Goal: Task Accomplishment & Management: Manage account settings

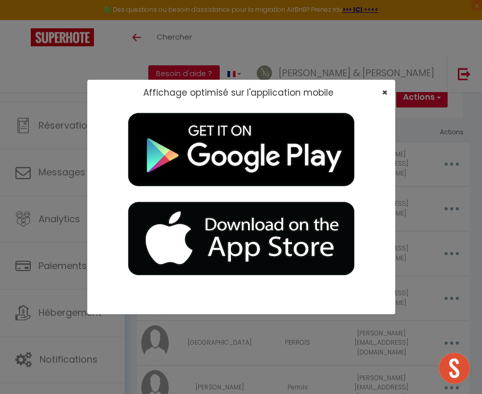
click at [384, 94] on span "×" at bounding box center [385, 92] width 6 height 13
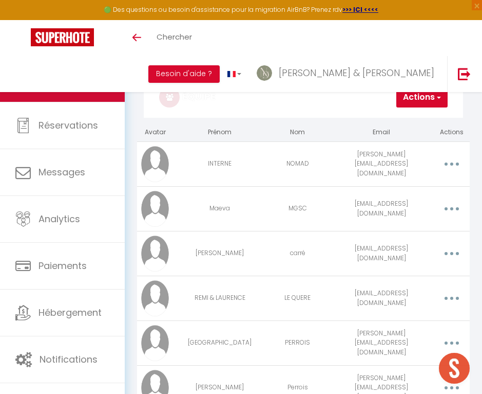
click at [74, 90] on link "Calendriers" at bounding box center [62, 78] width 125 height 46
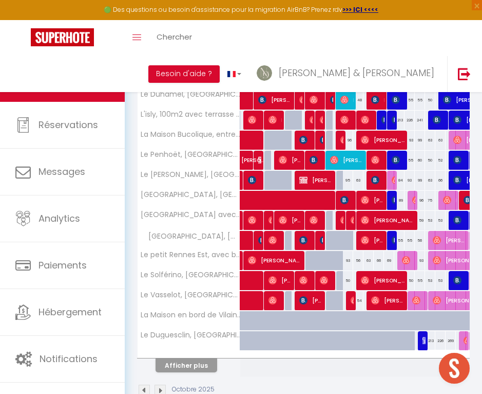
scroll to position [282, 0]
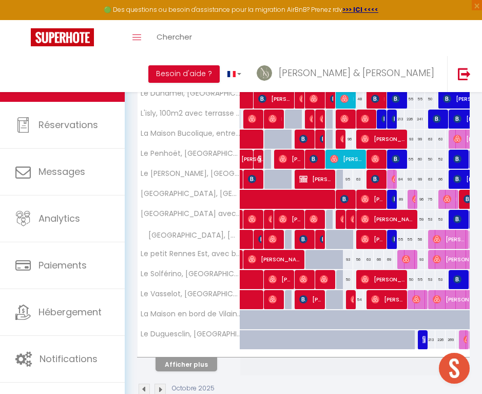
click at [178, 364] on button "Afficher plus" at bounding box center [187, 364] width 62 height 14
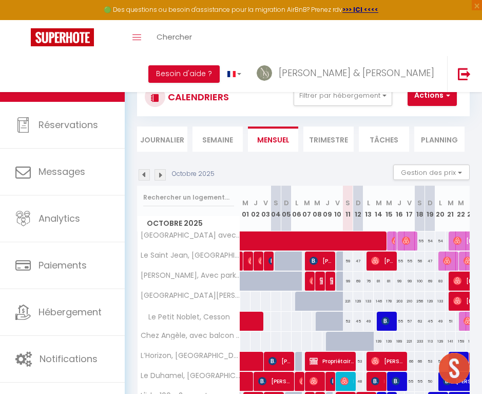
scroll to position [0, 0]
click at [355, 99] on button "Filtrer par hébergement" at bounding box center [343, 95] width 99 height 21
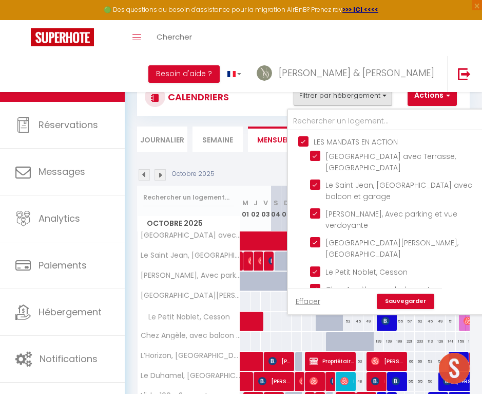
click at [355, 99] on button "Filtrer par hébergement" at bounding box center [343, 95] width 99 height 21
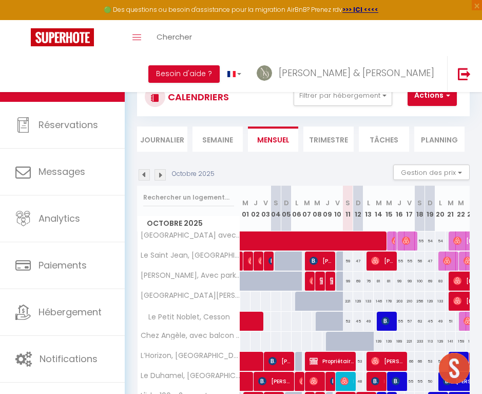
click at [367, 281] on div "76" at bounding box center [369, 280] width 10 height 19
type input "76"
type input "Lun 13 Octobre 2025"
type input "[DATE]"
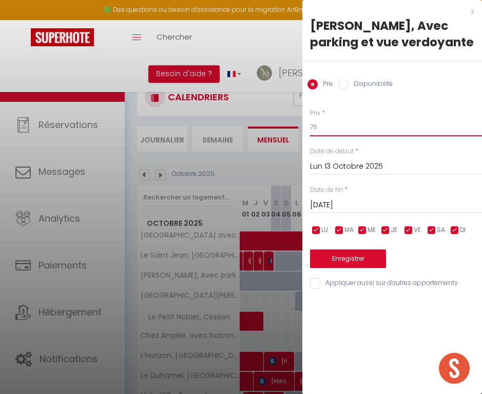
click at [333, 129] on input "76" at bounding box center [396, 127] width 172 height 18
type input "71"
click at [347, 206] on input "[DATE]" at bounding box center [396, 204] width 172 height 13
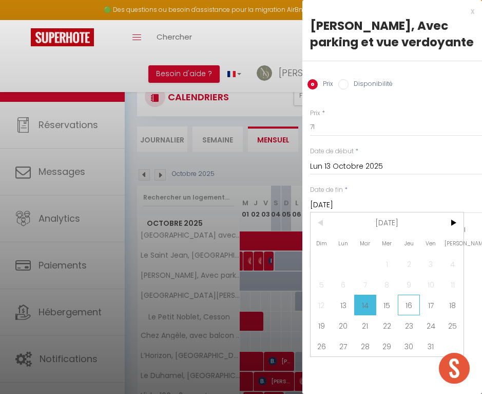
click at [406, 303] on span "16" at bounding box center [409, 304] width 22 height 21
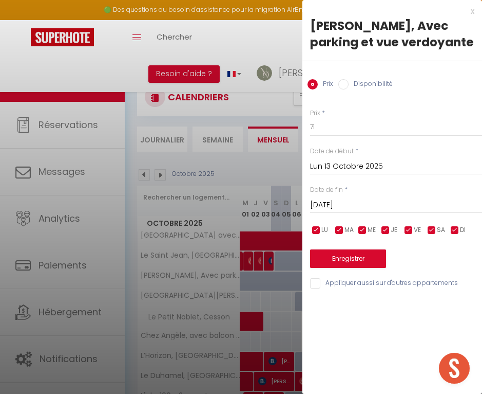
type input "Jeu 16 Octobre 2025"
click at [360, 260] on button "Enregistrer" at bounding box center [348, 258] width 76 height 18
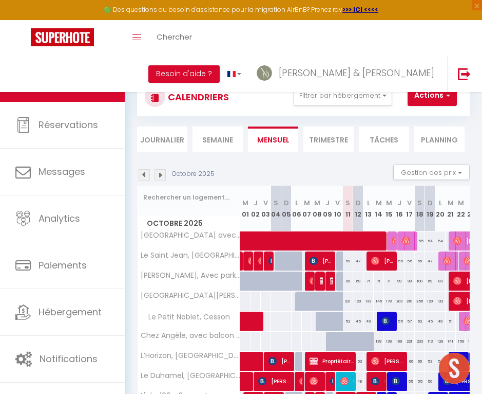
click at [393, 240] on img at bounding box center [396, 240] width 8 height 8
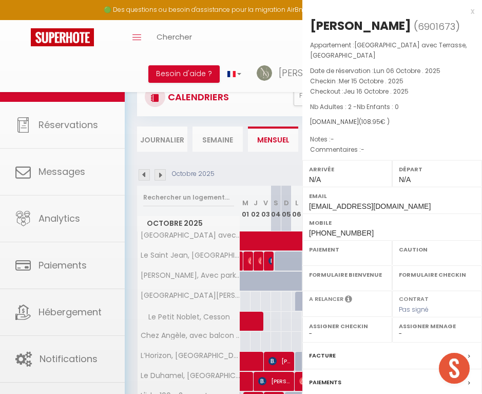
select select "OK"
select select "0"
select select "1"
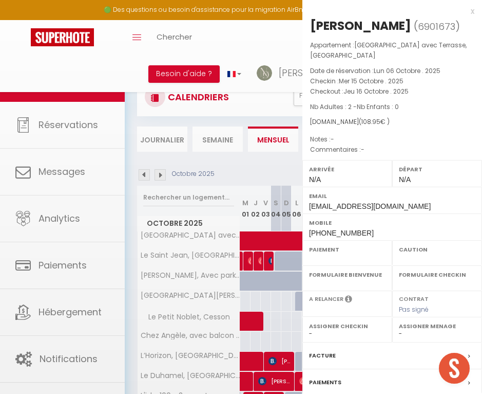
select select
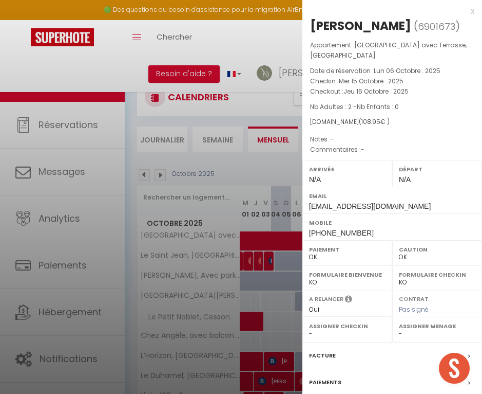
click at [326, 352] on label "Facture" at bounding box center [322, 355] width 27 height 11
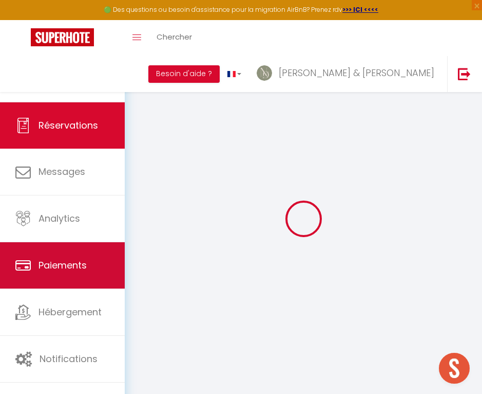
select select "cleaning"
select select "taxes"
select select
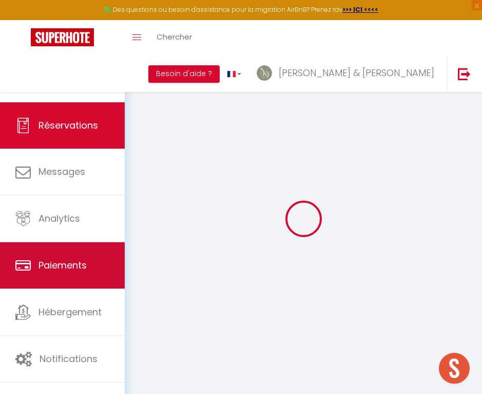
checkbox input "false"
select select
checkbox input "false"
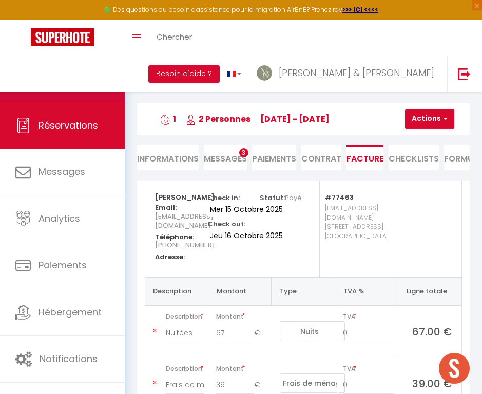
click at [98, 81] on link "Calendriers" at bounding box center [62, 78] width 125 height 46
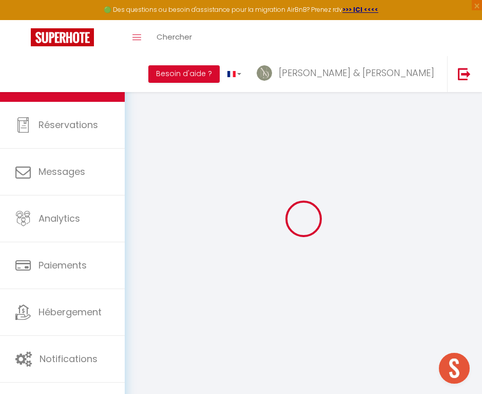
select select
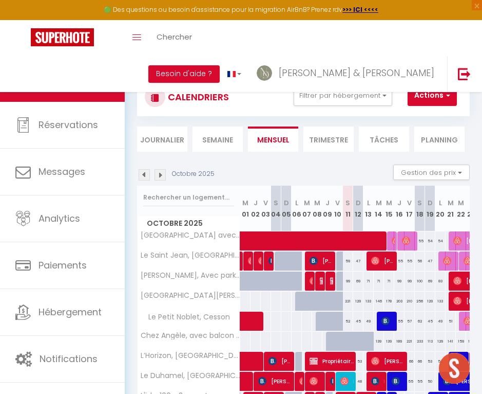
click at [406, 241] on img at bounding box center [406, 240] width 8 height 8
select select "OK"
select select "0"
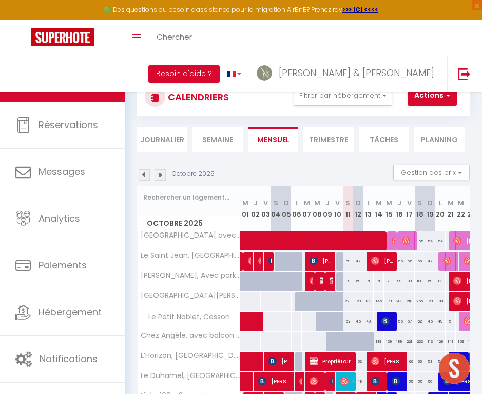
select select "1"
select select
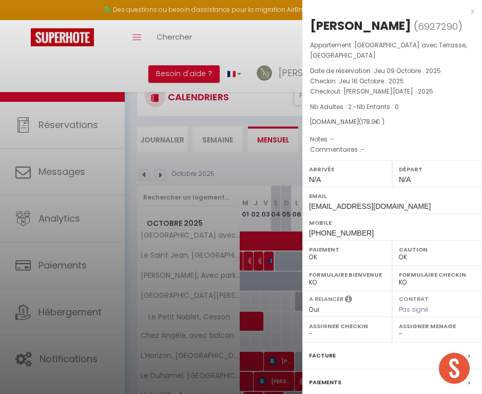
click at [320, 353] on label "Facture" at bounding box center [322, 355] width 27 height 11
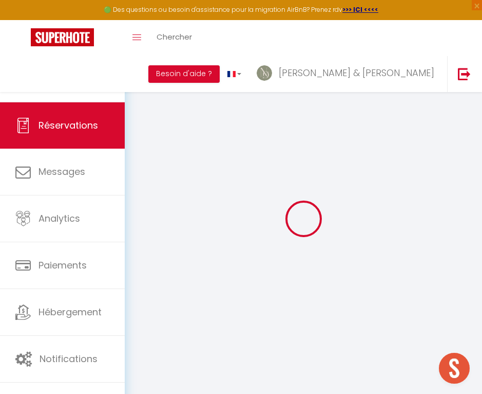
select select
checkbox input "false"
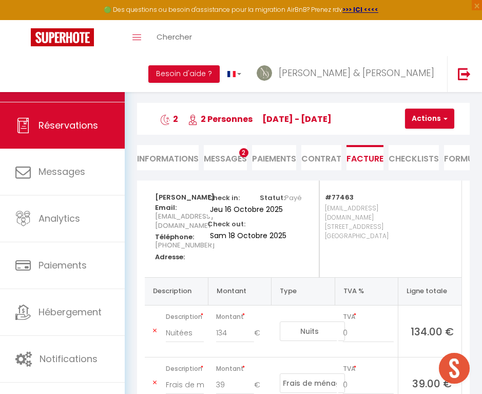
click at [95, 70] on link "Calendriers" at bounding box center [62, 78] width 125 height 46
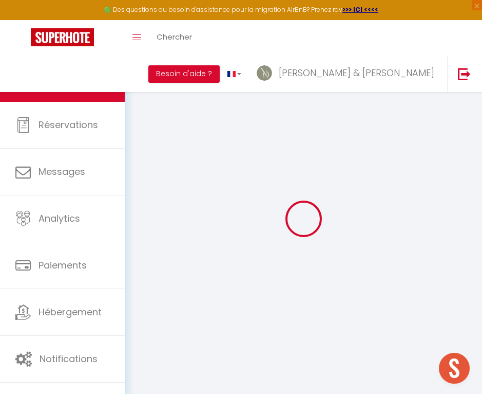
select select
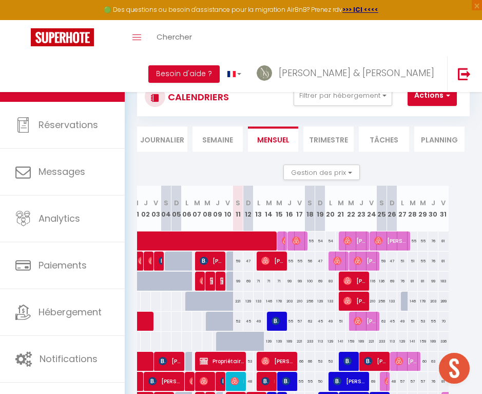
scroll to position [0, 110]
click at [353, 242] on span "[PERSON_NAME]" at bounding box center [356, 241] width 24 height 20
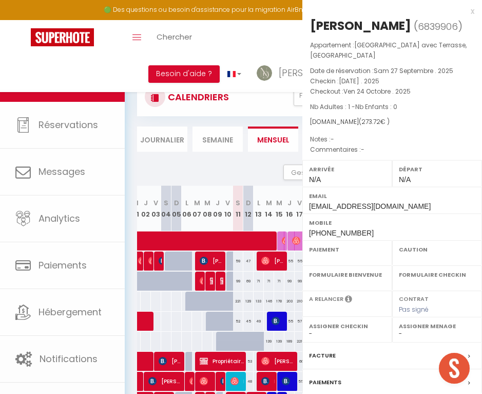
select select "OK"
select select "0"
select select "1"
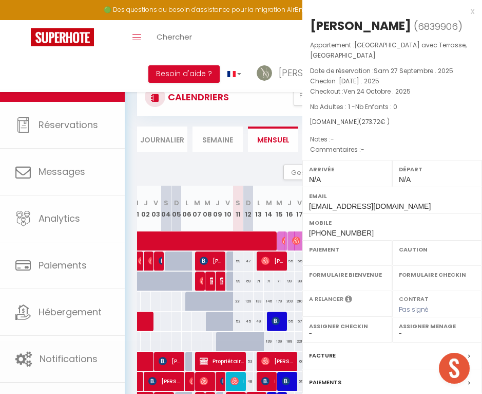
select select
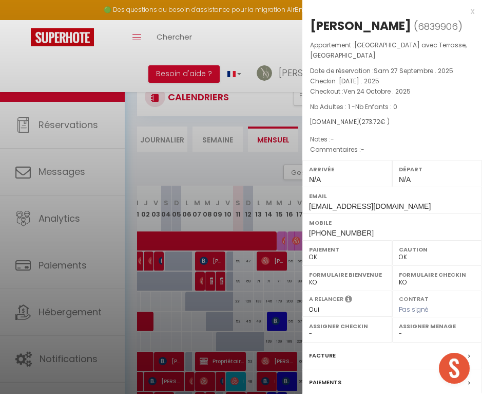
click at [323, 352] on label "Facture" at bounding box center [322, 355] width 27 height 11
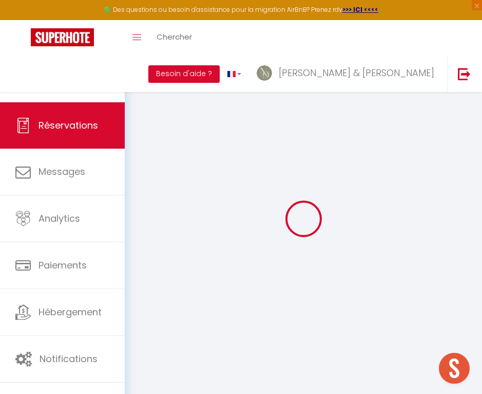
select select
checkbox input "false"
select select
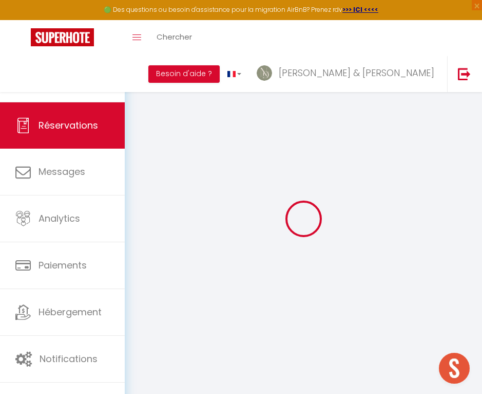
select select
checkbox input "false"
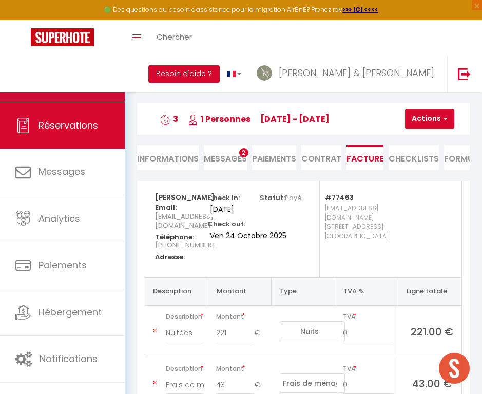
click at [91, 85] on link "Calendriers" at bounding box center [62, 78] width 125 height 46
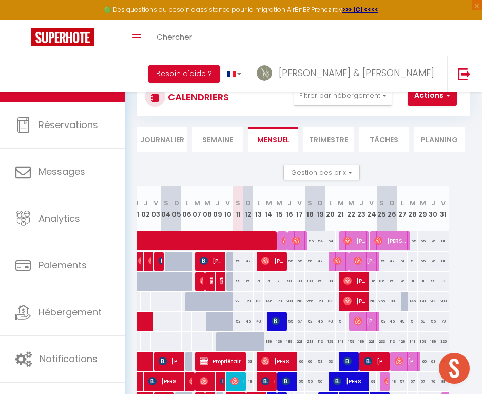
scroll to position [0, 110]
click at [387, 242] on span "[PERSON_NAME]" at bounding box center [392, 241] width 34 height 20
select select "OK"
select select "0"
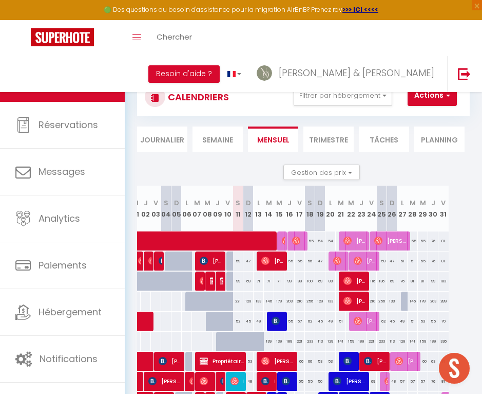
select select "0"
select select "1"
select select
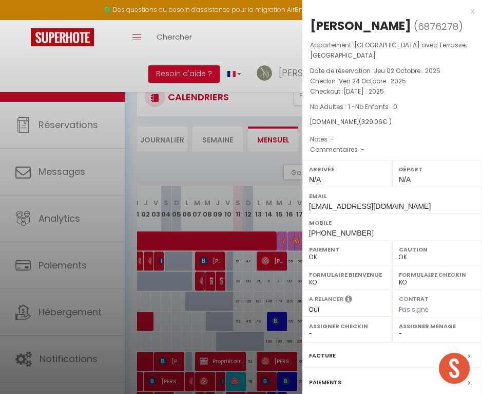
click at [323, 354] on label "Facture" at bounding box center [322, 355] width 27 height 11
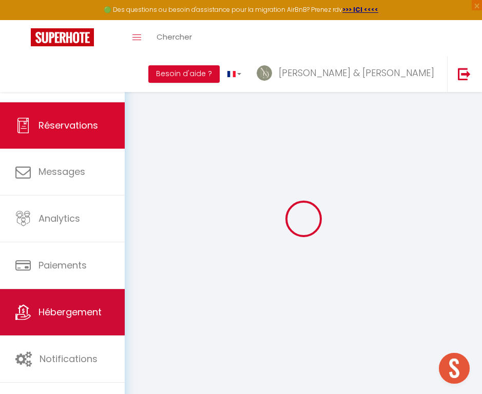
select select "cleaning"
select select "taxes"
select select
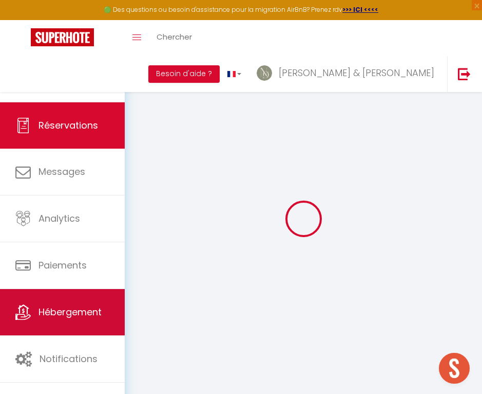
checkbox input "false"
select select
checkbox input "false"
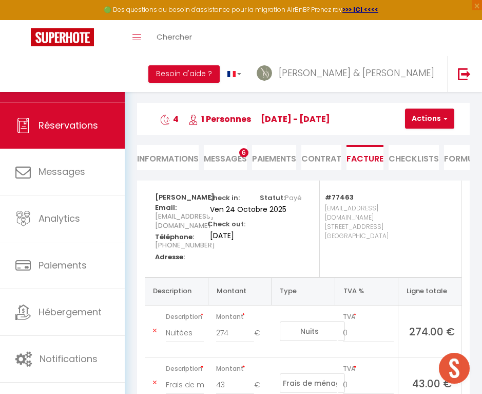
click at [44, 87] on link "Calendriers" at bounding box center [62, 78] width 125 height 46
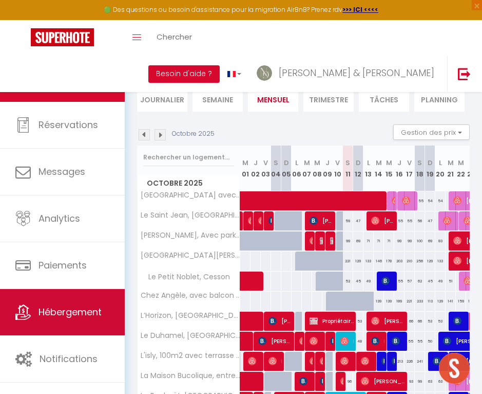
scroll to position [41, 0]
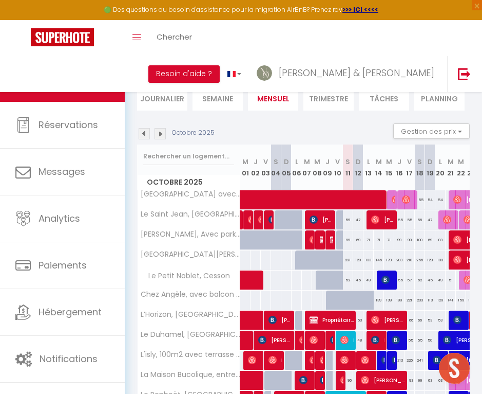
click at [248, 225] on span "Lenaïg Chapelain" at bounding box center [250, 220] width 4 height 20
select select "OK"
select select "0"
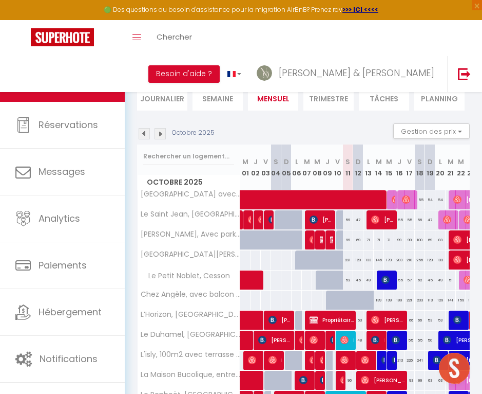
select select "1"
select select
click at [0, 0] on div at bounding box center [0, 0] width 0 height 0
click at [248, 218] on img at bounding box center [252, 219] width 8 height 8
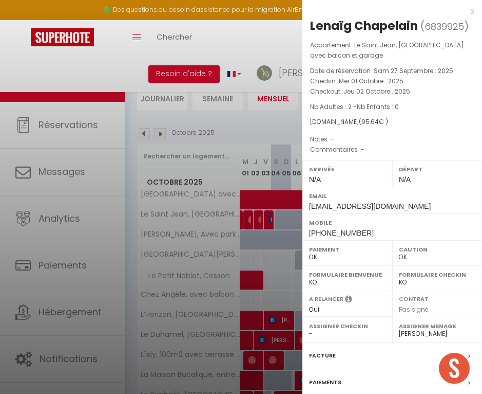
click at [318, 352] on label "Facture" at bounding box center [322, 355] width 27 height 11
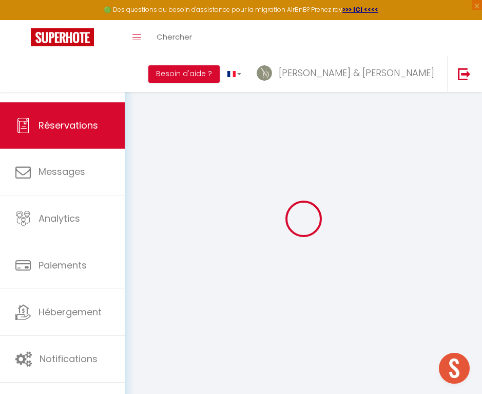
select select "cleaning"
select select "taxes"
select select
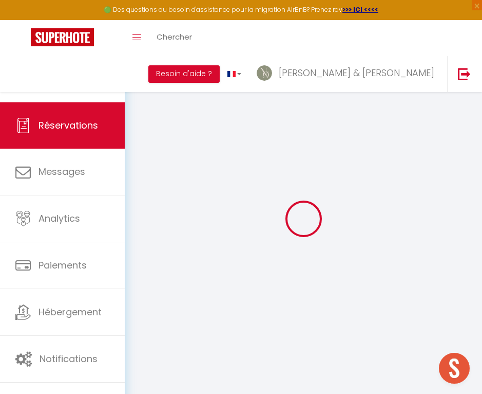
checkbox input "false"
select select
checkbox input "false"
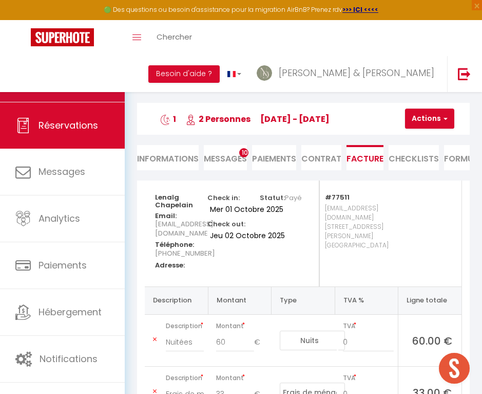
click at [101, 86] on link "Calendriers" at bounding box center [62, 78] width 125 height 46
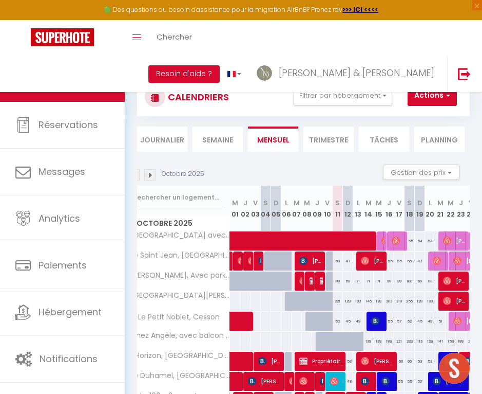
scroll to position [0, 13]
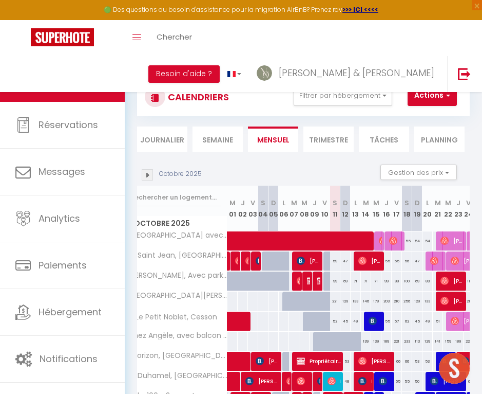
click at [248, 264] on img at bounding box center [250, 260] width 8 height 8
select select "OK"
select select "0"
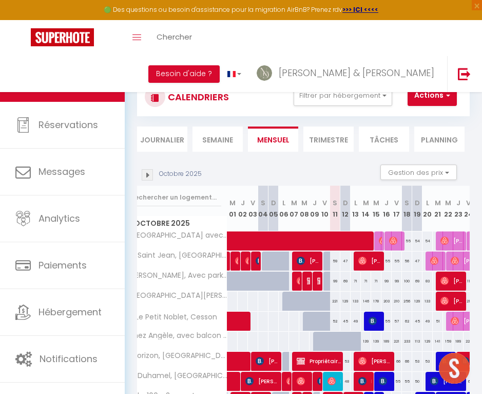
select select "1"
select select
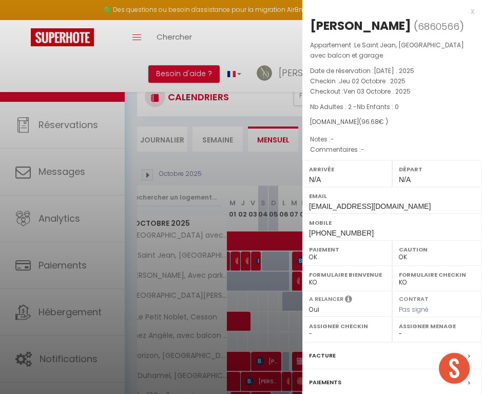
select select "34003"
click at [316, 350] on label "Facture" at bounding box center [322, 355] width 27 height 11
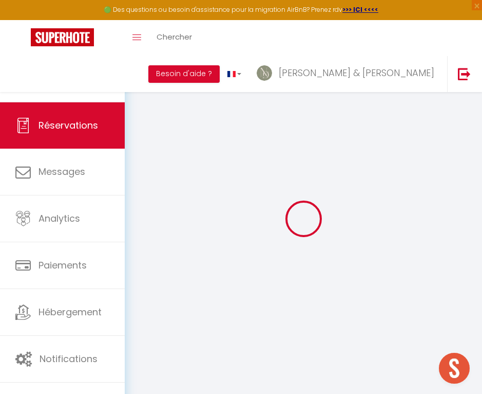
select select
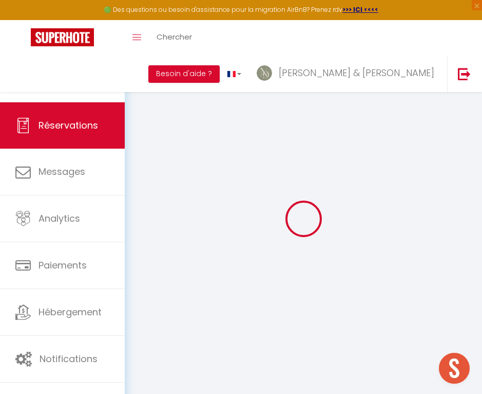
select select
checkbox input "false"
select select
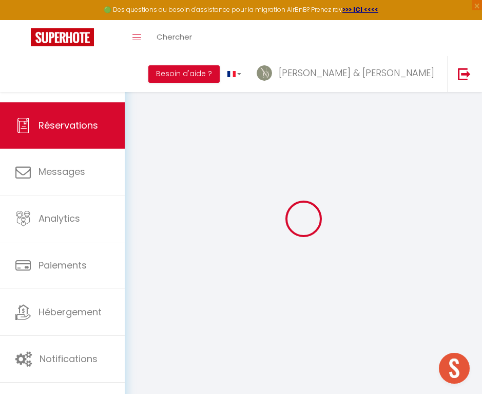
select select
checkbox input "false"
select select
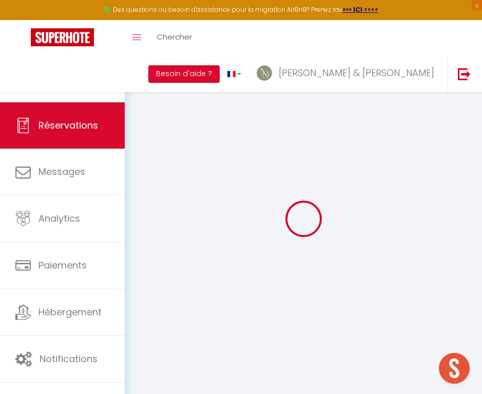
type input "Cécile"
type input "Meurisse"
type input "[EMAIL_ADDRESS][DOMAIN_NAME]"
type input "[PHONE_NUMBER]"
select select
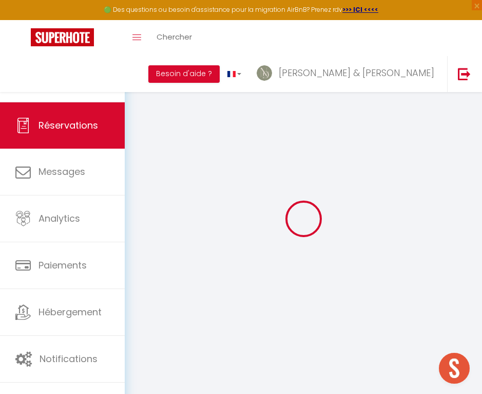
type input "16.919999999999998"
select select "77511"
select select "1"
select select
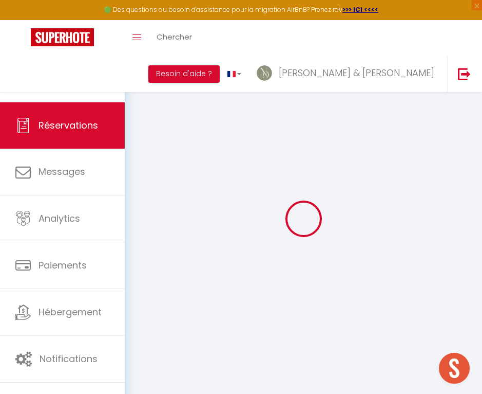
type input "2"
select select "12"
select select
type input "61"
checkbox input "false"
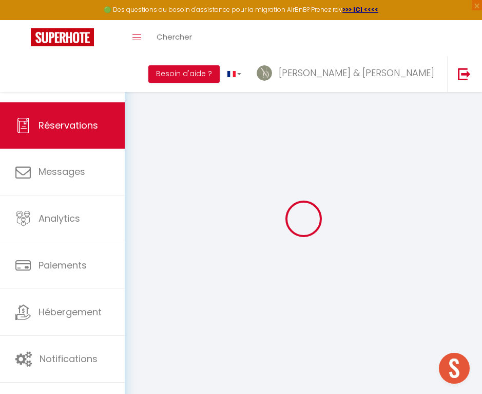
type input "0"
select select "1"
type input "39"
type input "0"
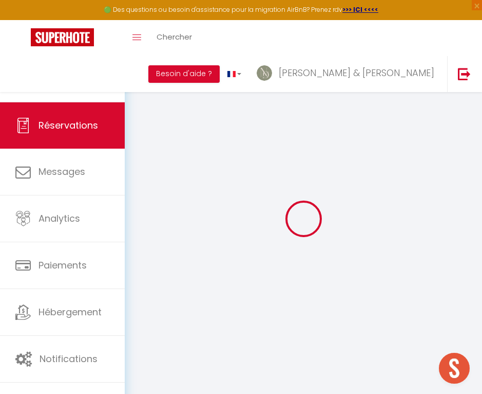
select select
select select "15"
checkbox input "false"
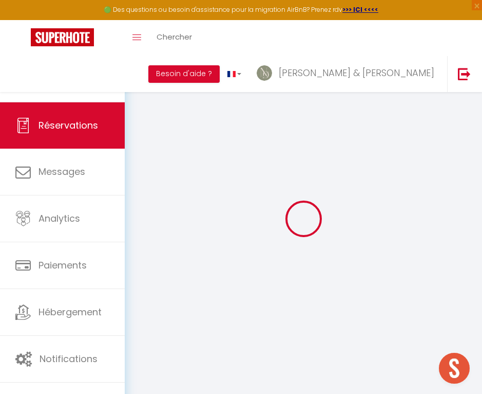
select select
checkbox input "false"
select select
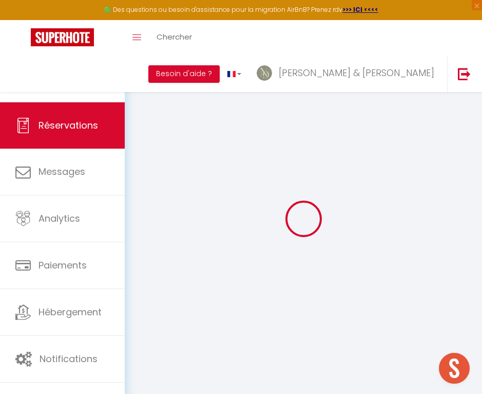
select select
checkbox input "false"
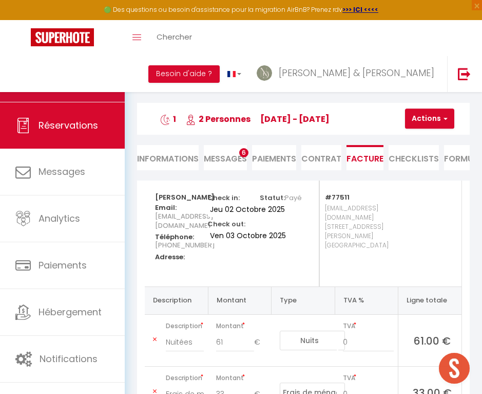
click at [85, 79] on span "Calendriers" at bounding box center [65, 78] width 53 height 13
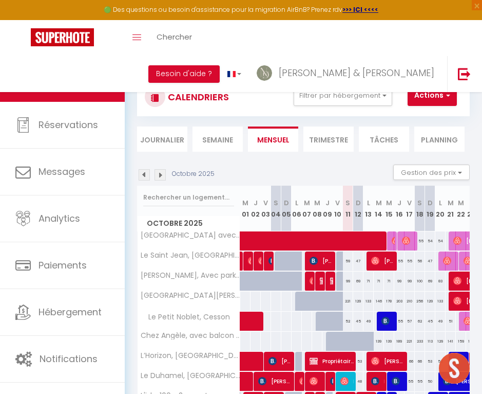
click at [269, 265] on span "[PERSON_NAME]" at bounding box center [271, 261] width 4 height 20
select select "OK"
select select "0"
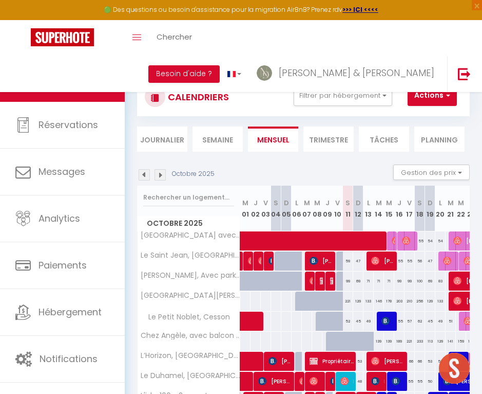
select select "1"
select select
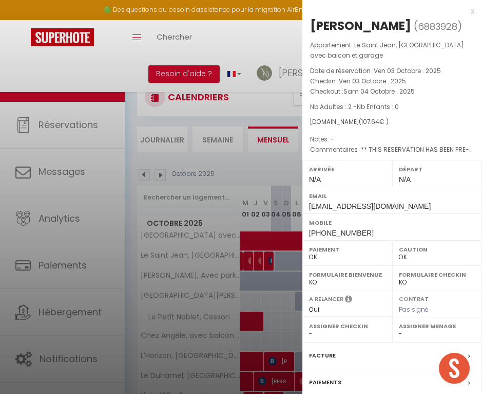
click at [326, 354] on label "Facture" at bounding box center [322, 355] width 27 height 11
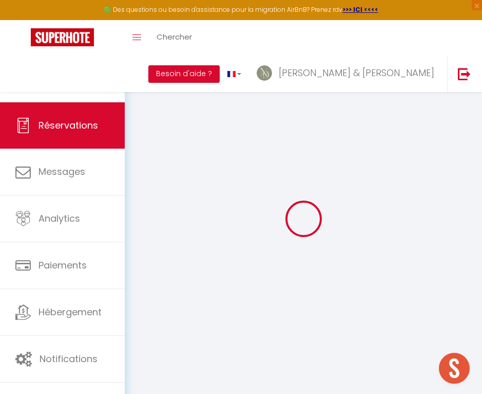
select select "cleaning"
select select "taxes"
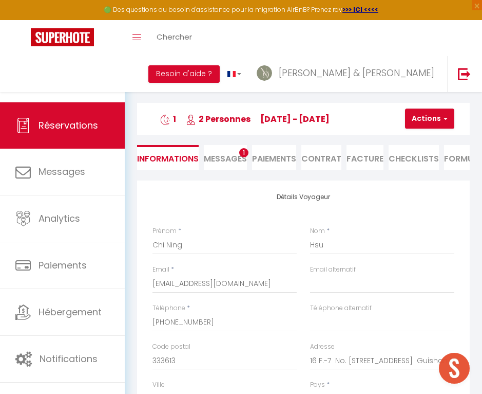
select select
checkbox input "false"
type textarea "** THIS RESERVATION HAS BEEN PRE-PAID ** BOOKING NOTE : Payment charge is EUR 1…"
select select
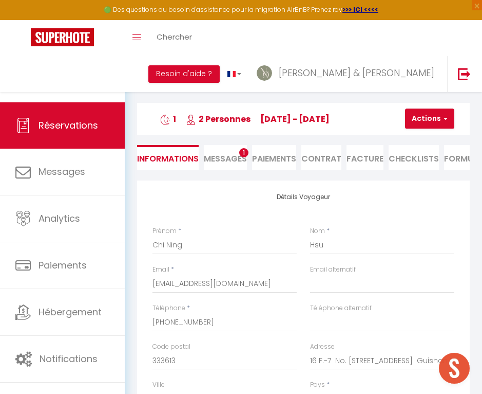
select select
checkbox input "false"
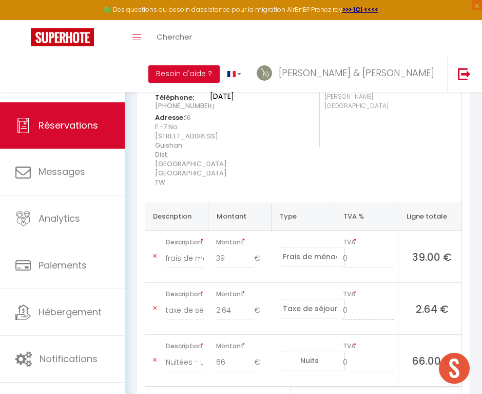
scroll to position [153, 0]
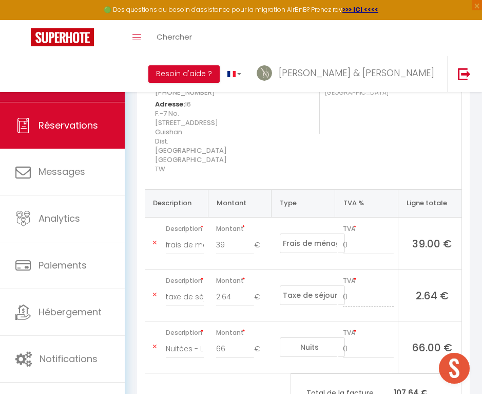
click at [101, 85] on link "Calendriers" at bounding box center [62, 78] width 125 height 46
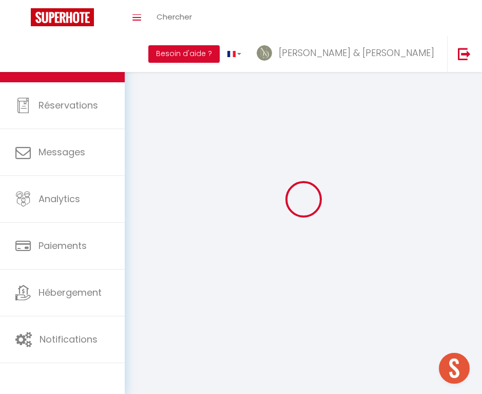
click at [101, 85] on link "Réservations" at bounding box center [62, 105] width 125 height 46
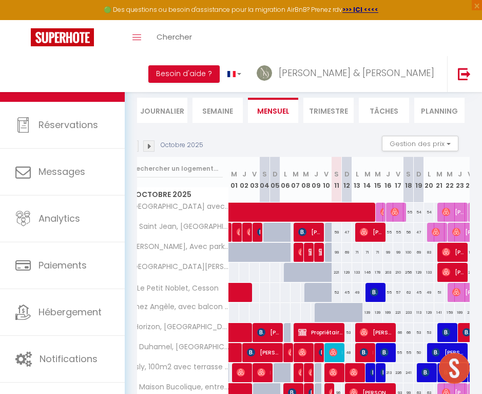
scroll to position [0, 33]
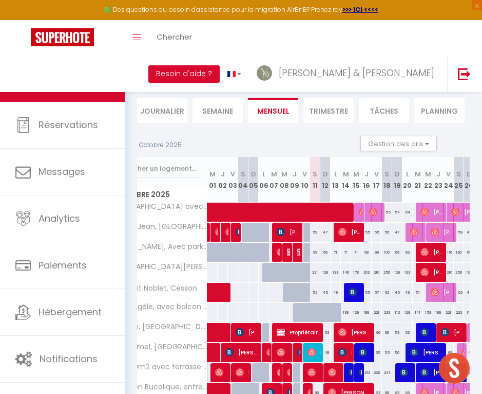
click at [286, 233] on span "[PERSON_NAME]" at bounding box center [289, 232] width 24 height 20
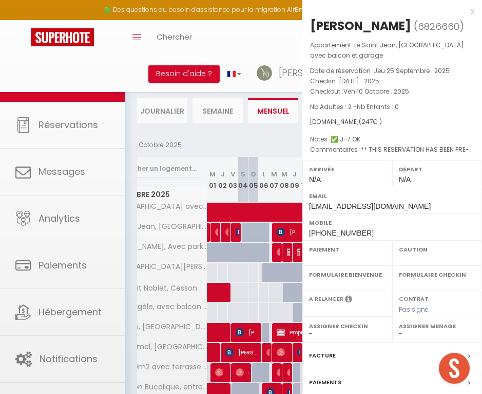
select select "OK"
select select "0"
select select "1"
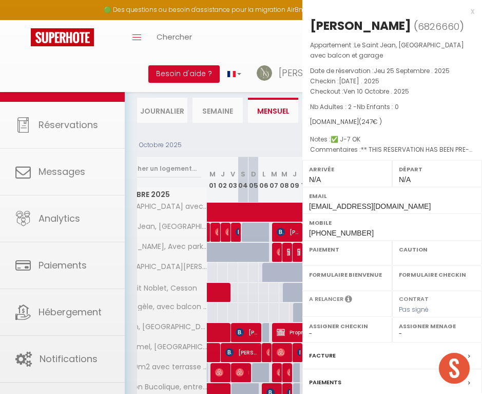
select select
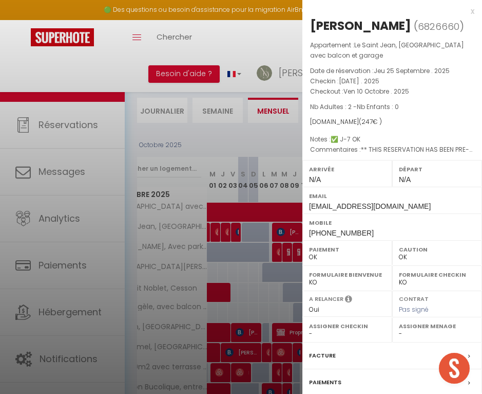
select select "34003"
click at [320, 350] on label "Facture" at bounding box center [322, 355] width 27 height 11
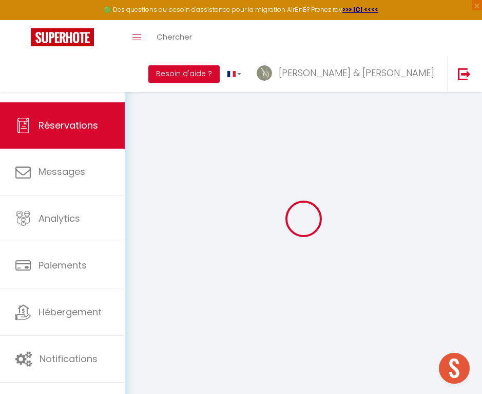
select select "cleaning"
select select "taxes"
select select
checkbox input "false"
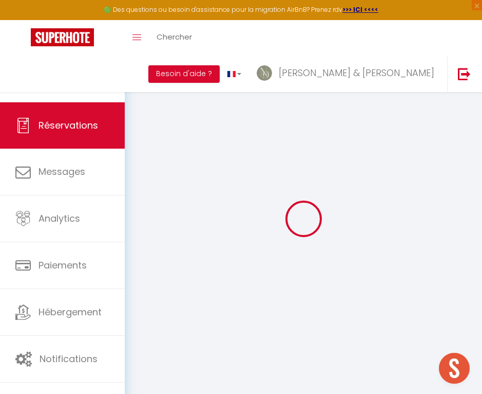
select select
checkbox input "false"
type textarea "** THIS RESERVATION HAS BEEN PRE-PAID ** BOOKING NOTE : Payment charge is EUR 3…"
type textarea "✅ J-7 OK"
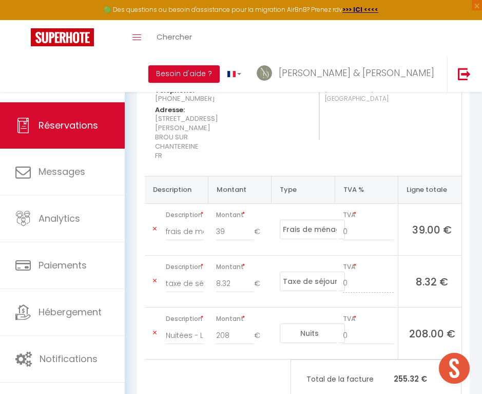
scroll to position [150, 0]
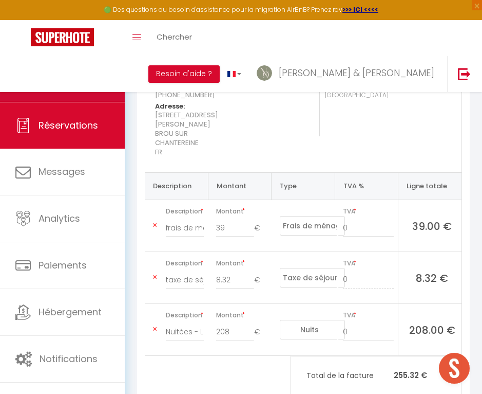
click at [116, 84] on link "Calendriers" at bounding box center [62, 78] width 125 height 46
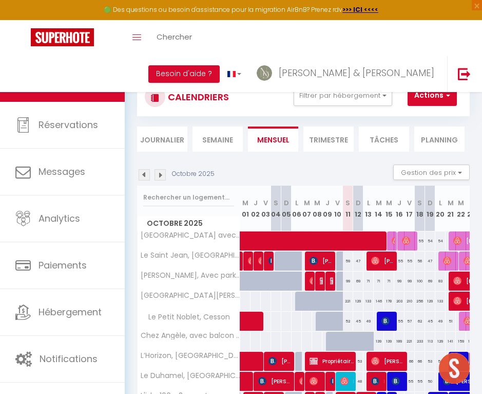
click at [386, 259] on span "[PERSON_NAME]" at bounding box center [383, 261] width 24 height 20
select select "OK"
select select "0"
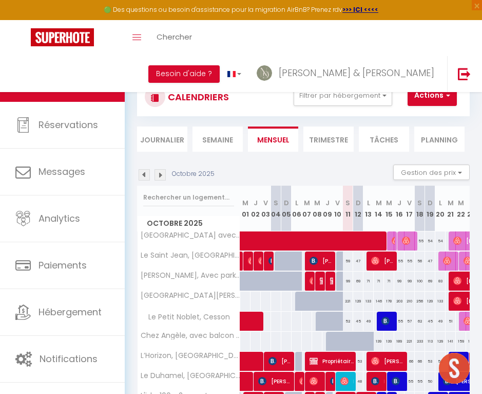
select select "1"
select select
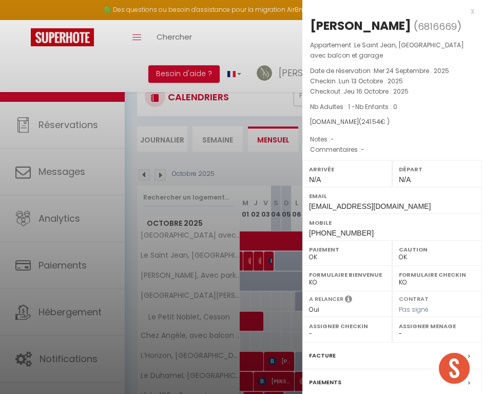
select select "34003"
click at [319, 355] on label "Facture" at bounding box center [322, 355] width 27 height 11
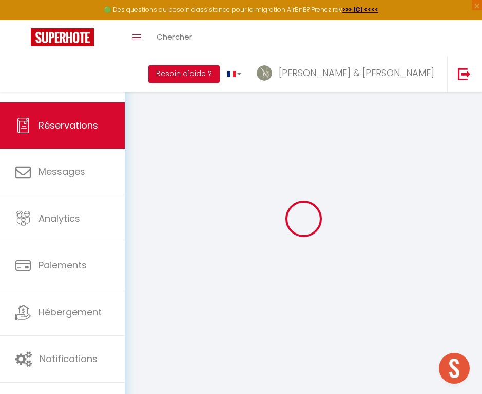
select select "cleaning"
select select "taxes"
select select
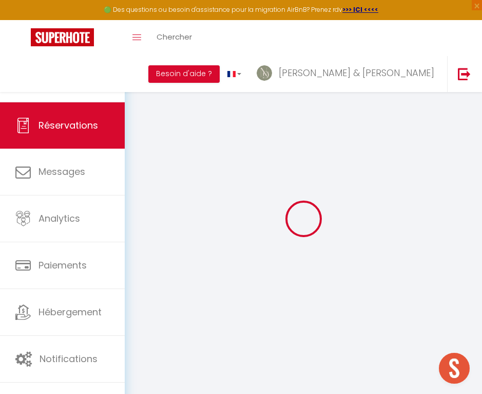
checkbox input "false"
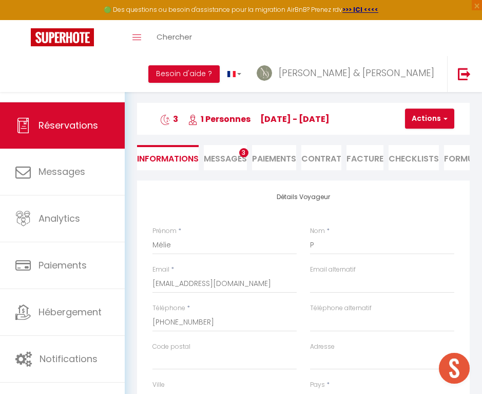
select select
checkbox input "false"
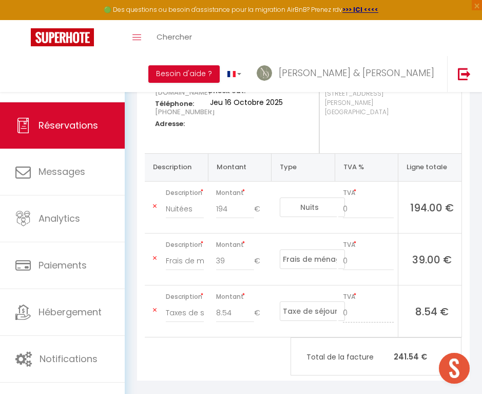
scroll to position [135, 0]
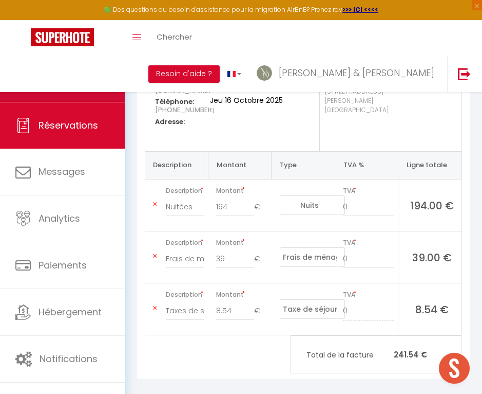
click at [100, 95] on link "Calendriers" at bounding box center [62, 78] width 125 height 46
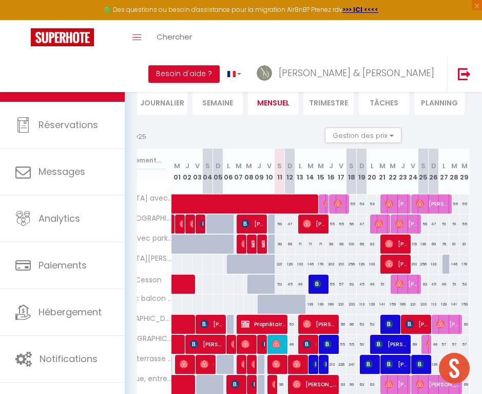
scroll to position [0, 67]
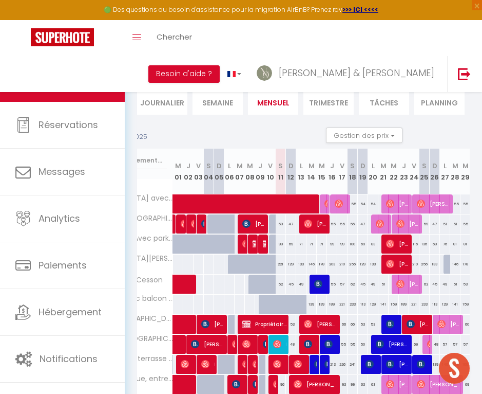
click at [381, 227] on img at bounding box center [380, 223] width 8 height 8
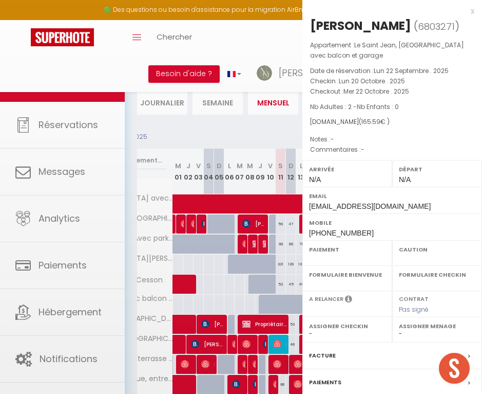
select select "OK"
select select "0"
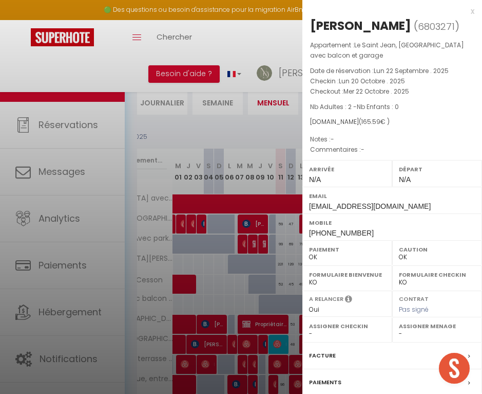
click at [318, 350] on label "Facture" at bounding box center [322, 355] width 27 height 11
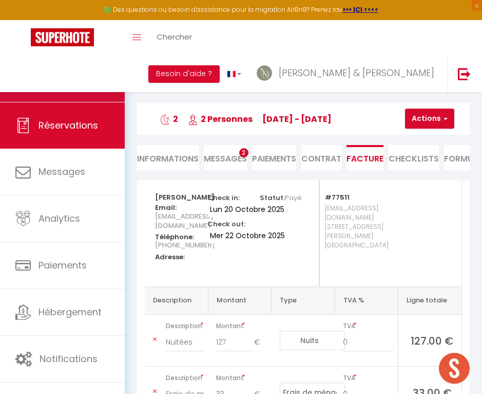
click at [98, 85] on link "Calendriers" at bounding box center [62, 78] width 125 height 46
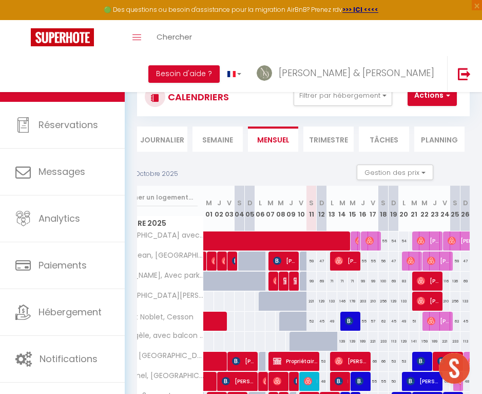
scroll to position [0, 78]
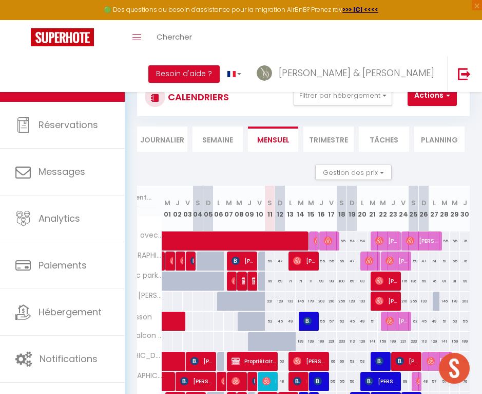
click at [394, 262] on span "[PERSON_NAME]" at bounding box center [398, 261] width 24 height 20
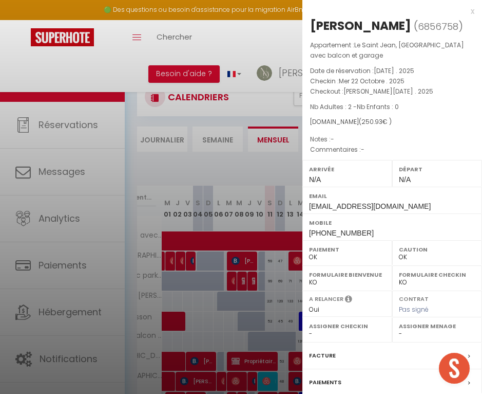
click at [321, 352] on label "Facture" at bounding box center [322, 355] width 27 height 11
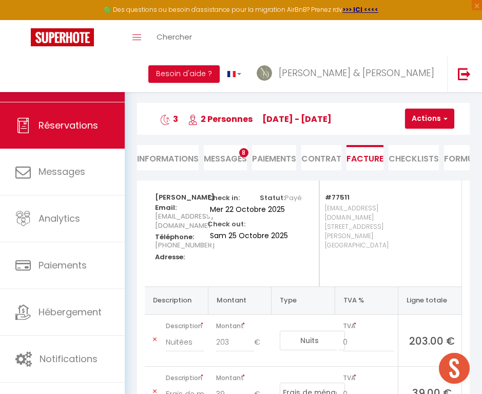
click at [106, 92] on link "Calendriers" at bounding box center [62, 78] width 125 height 46
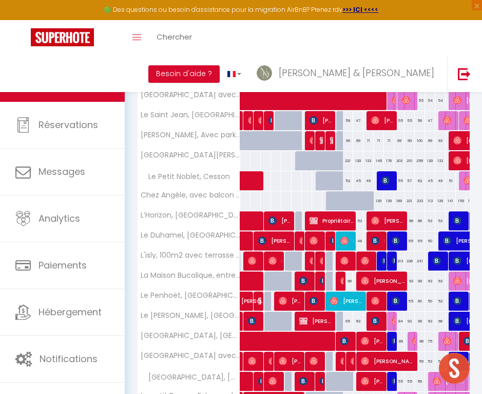
click at [311, 143] on img at bounding box center [314, 140] width 8 height 8
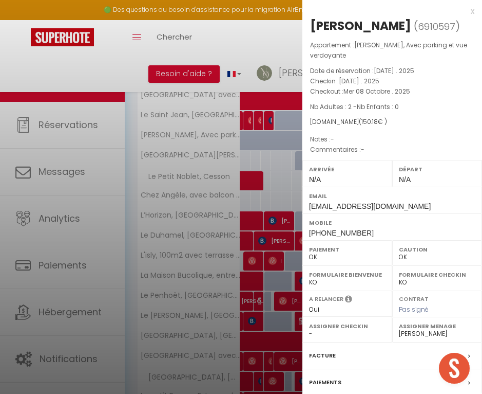
click at [322, 352] on label "Facture" at bounding box center [322, 355] width 27 height 11
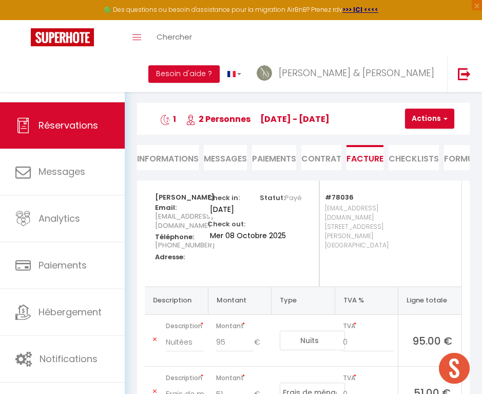
click at [152, 77] on link "Retourner vers" at bounding box center [303, 77] width 333 height 18
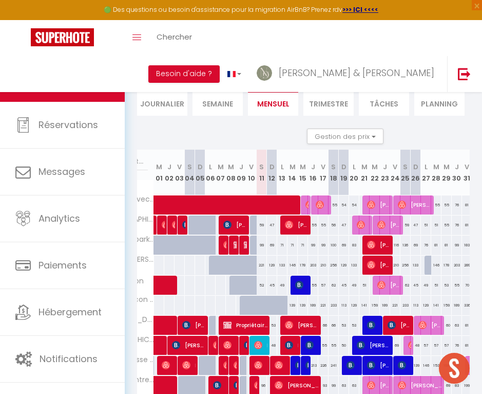
scroll to position [0, 87]
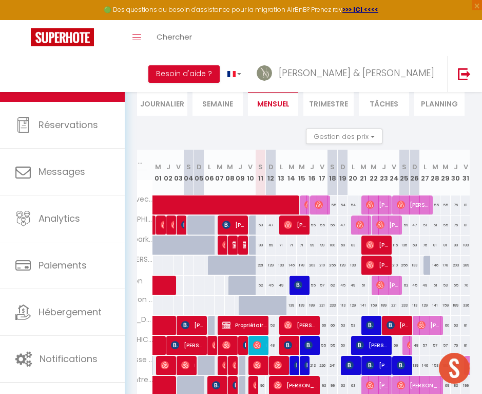
click at [368, 247] on img at bounding box center [370, 244] width 8 height 8
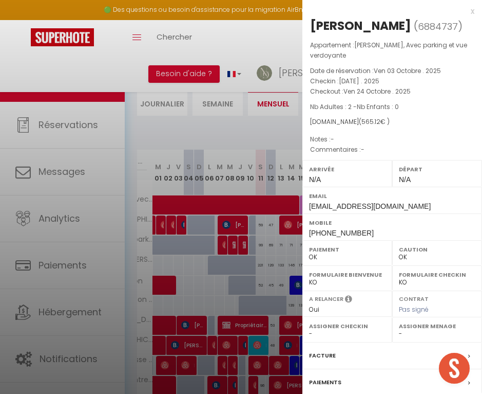
click at [325, 353] on label "Facture" at bounding box center [322, 355] width 27 height 11
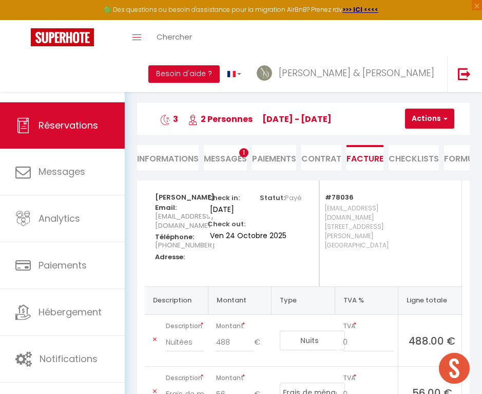
click at [155, 80] on link "Retourner vers" at bounding box center [303, 77] width 333 height 18
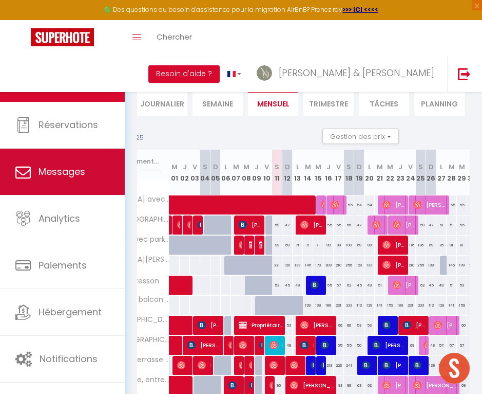
scroll to position [0, 76]
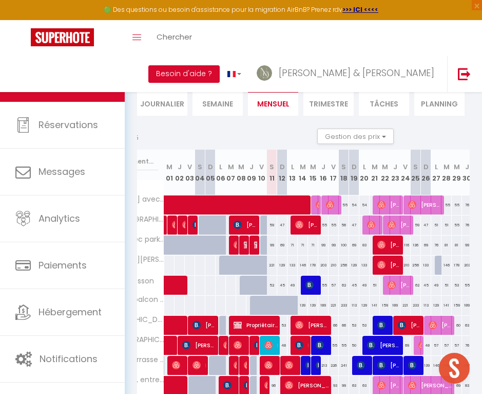
click at [283, 245] on div "69" at bounding box center [282, 244] width 10 height 19
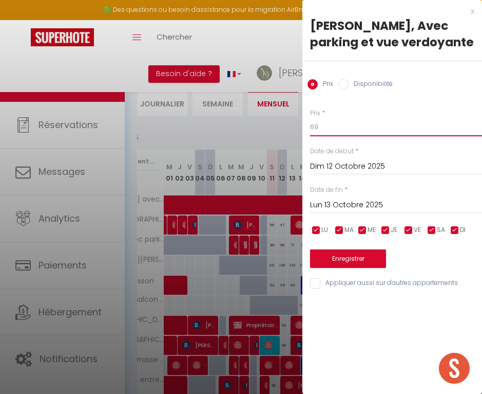
click at [334, 132] on input "69" at bounding box center [396, 127] width 172 height 18
click at [432, 228] on input "checkbox" at bounding box center [432, 230] width 10 height 10
click at [410, 228] on input "checkbox" at bounding box center [409, 230] width 10 height 10
click at [387, 229] on input "checkbox" at bounding box center [386, 230] width 10 height 10
click at [358, 229] on input "checkbox" at bounding box center [363, 230] width 10 height 10
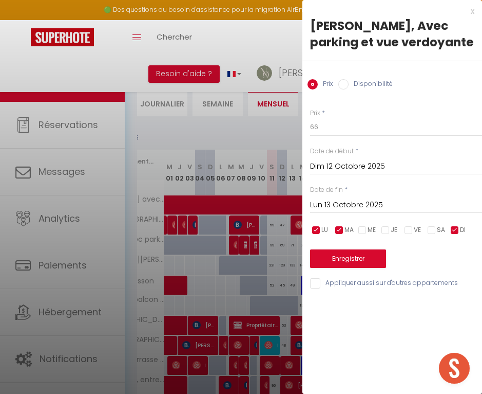
click at [339, 228] on input "checkbox" at bounding box center [339, 230] width 10 height 10
click at [319, 228] on input "checkbox" at bounding box center [316, 230] width 10 height 10
click at [333, 198] on input "Lun 13 Octobre 2025" at bounding box center [396, 204] width 172 height 13
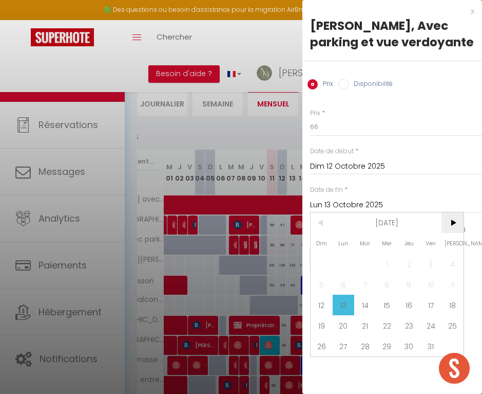
click at [451, 218] on span ">" at bounding box center [453, 222] width 22 height 21
click at [321, 369] on span "30" at bounding box center [322, 366] width 22 height 21
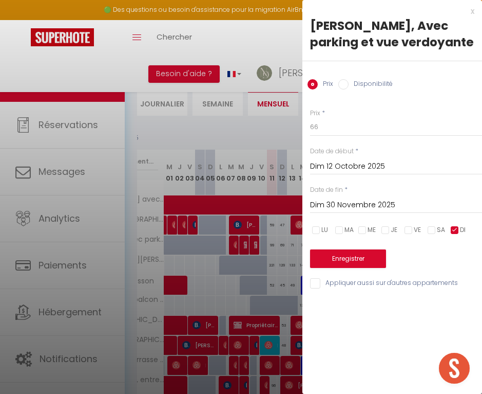
click at [341, 264] on button "Enregistrer" at bounding box center [348, 258] width 76 height 18
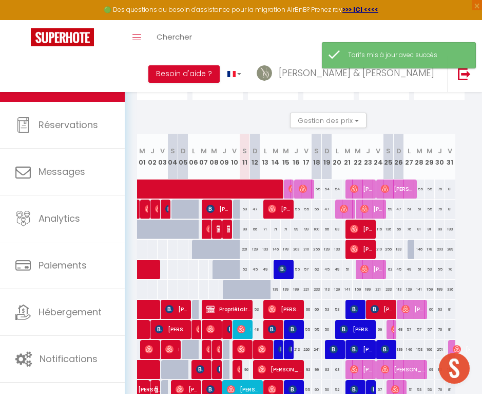
scroll to position [0, 107]
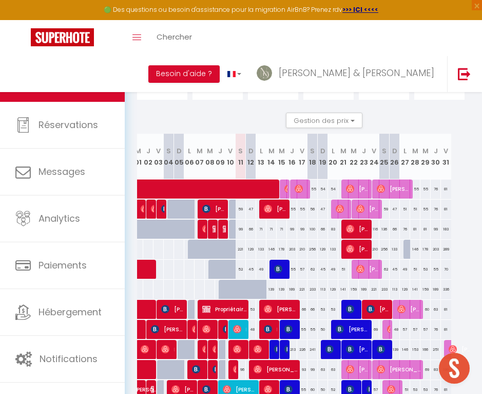
click at [293, 229] on div "99" at bounding box center [292, 228] width 10 height 19
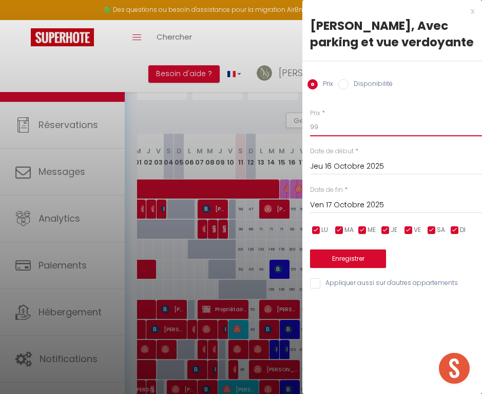
click at [315, 128] on input "99" at bounding box center [396, 127] width 172 height 18
click at [454, 231] on input "checkbox" at bounding box center [455, 230] width 10 height 10
click at [435, 231] on input "checkbox" at bounding box center [432, 230] width 10 height 10
click at [412, 230] on input "checkbox" at bounding box center [409, 230] width 10 height 10
click at [367, 229] on input "checkbox" at bounding box center [363, 230] width 10 height 10
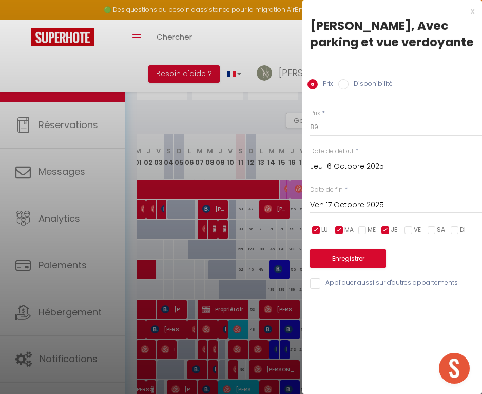
click at [340, 227] on input "checkbox" at bounding box center [339, 230] width 10 height 10
click at [315, 228] on input "checkbox" at bounding box center [316, 230] width 10 height 10
click at [332, 204] on input "Ven 17 Octobre 2025" at bounding box center [396, 204] width 172 height 13
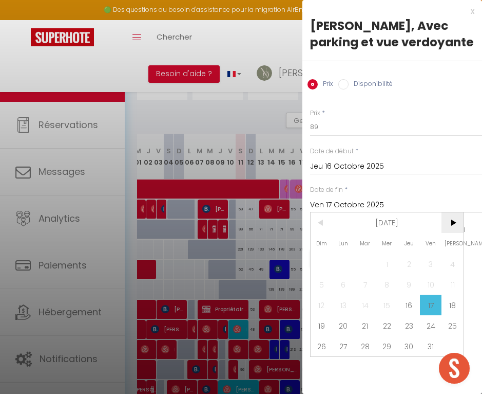
click at [450, 215] on span ">" at bounding box center [453, 222] width 22 height 21
click at [326, 361] on span "30" at bounding box center [322, 366] width 22 height 21
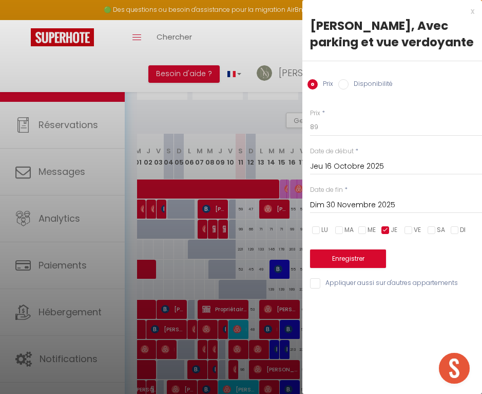
click at [350, 258] on button "Enregistrer" at bounding box center [348, 258] width 76 height 18
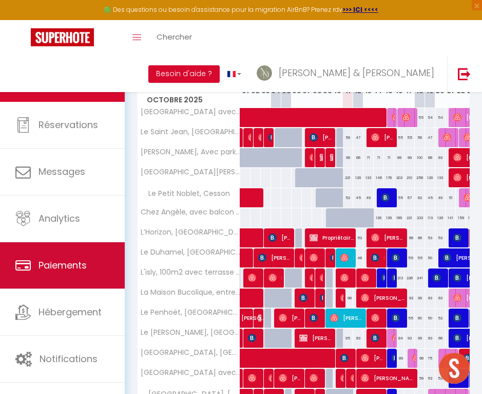
scroll to position [121, 0]
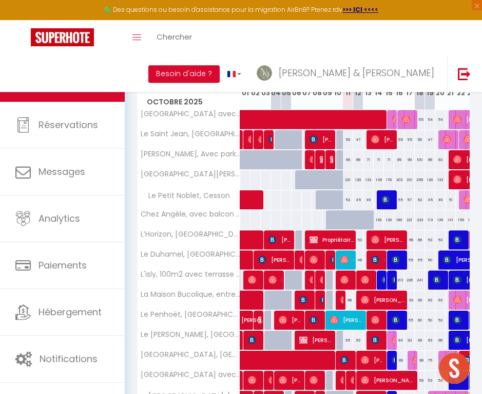
click at [251, 282] on img at bounding box center [252, 279] width 8 height 8
click at [0, 0] on div at bounding box center [0, 0] width 0 height 0
click at [255, 280] on img at bounding box center [252, 279] width 8 height 8
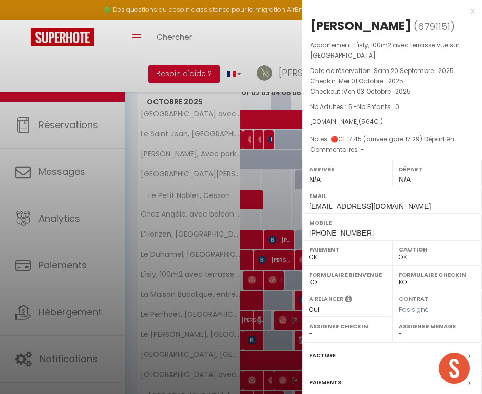
click at [329, 353] on label "Facture" at bounding box center [322, 355] width 27 height 11
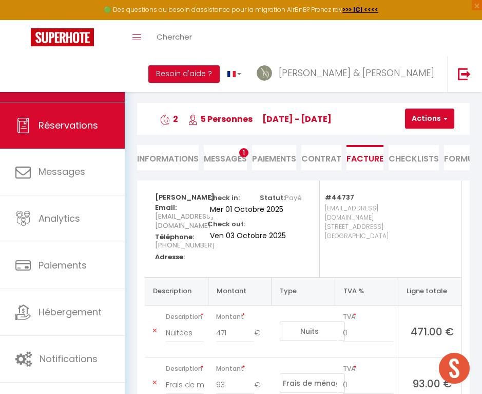
click at [88, 80] on span "Calendriers" at bounding box center [65, 78] width 53 height 13
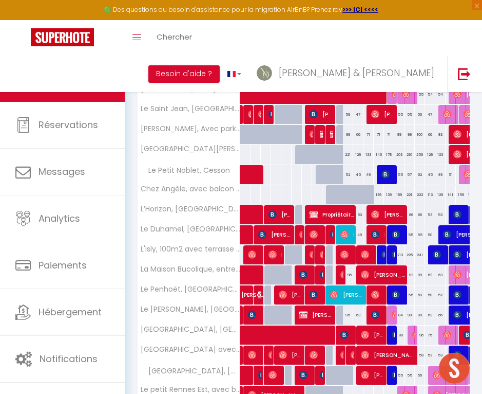
scroll to position [147, 0]
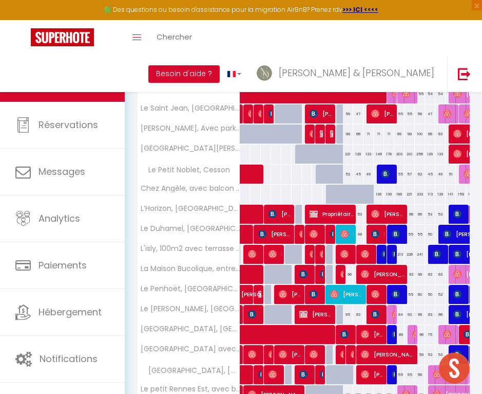
click at [269, 255] on img at bounding box center [273, 254] width 8 height 8
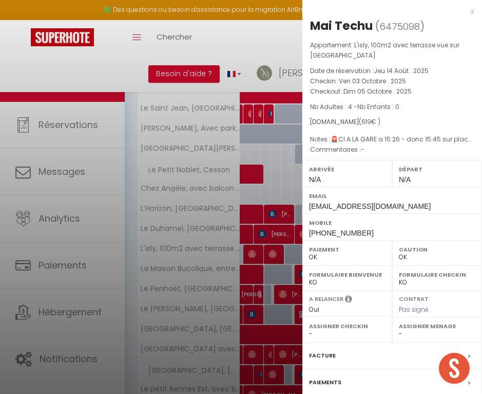
click at [315, 350] on label "Facture" at bounding box center [322, 355] width 27 height 11
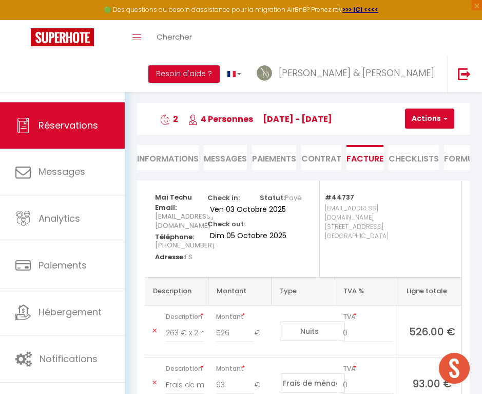
click at [154, 79] on link "Retourner vers" at bounding box center [303, 77] width 333 height 18
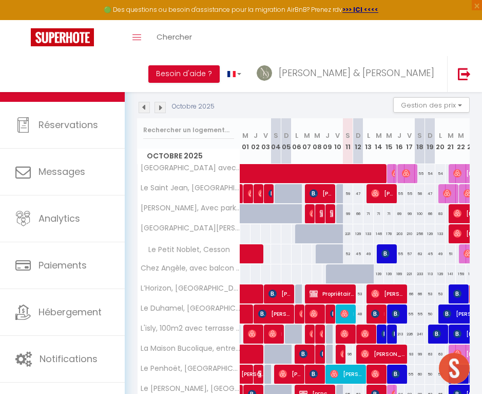
scroll to position [75, 0]
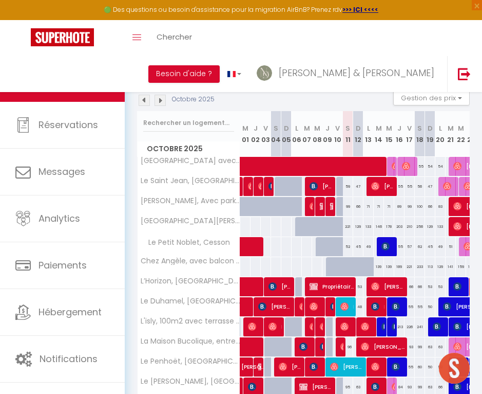
click at [311, 329] on img at bounding box center [314, 326] width 8 height 8
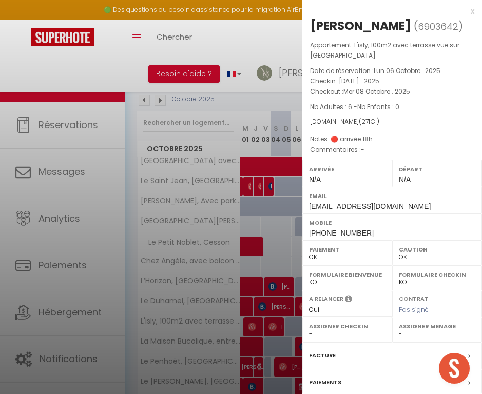
click at [315, 355] on label "Facture" at bounding box center [322, 355] width 27 height 11
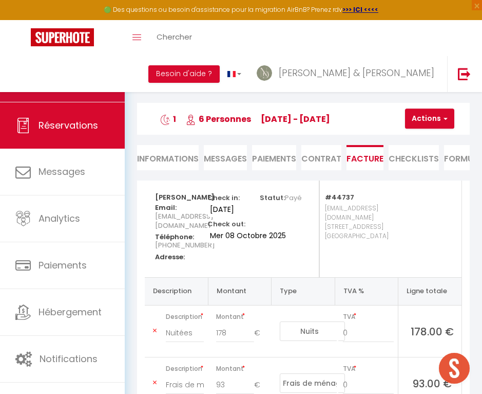
click at [89, 73] on span "Calendriers" at bounding box center [65, 78] width 53 height 13
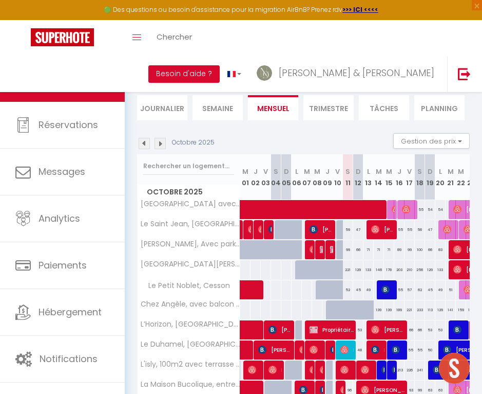
scroll to position [33, 0]
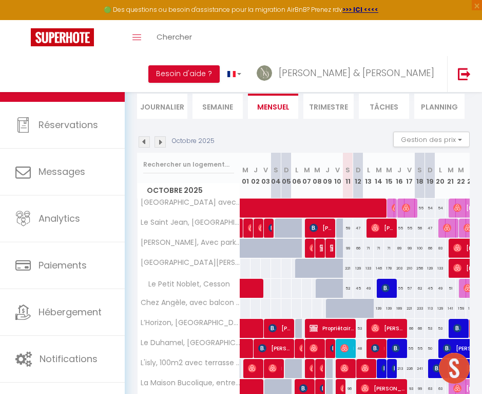
click at [322, 368] on img at bounding box center [324, 368] width 8 height 8
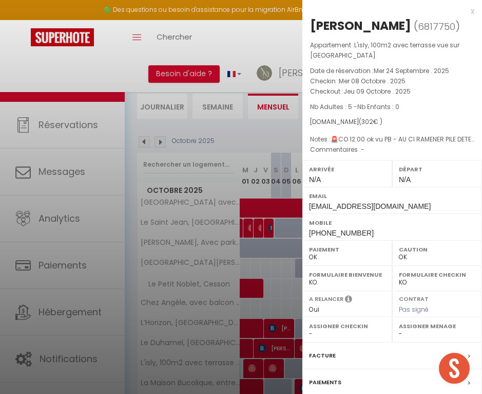
click at [316, 355] on label "Facture" at bounding box center [322, 355] width 27 height 11
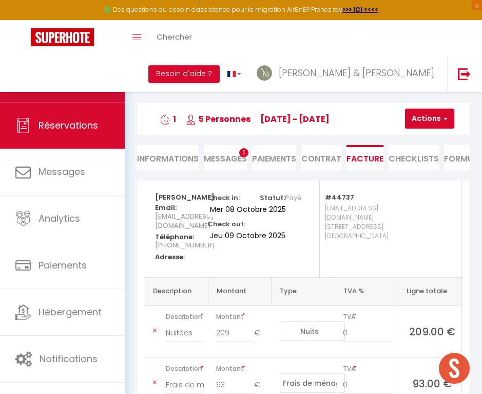
click at [97, 76] on link "Calendriers" at bounding box center [62, 78] width 125 height 46
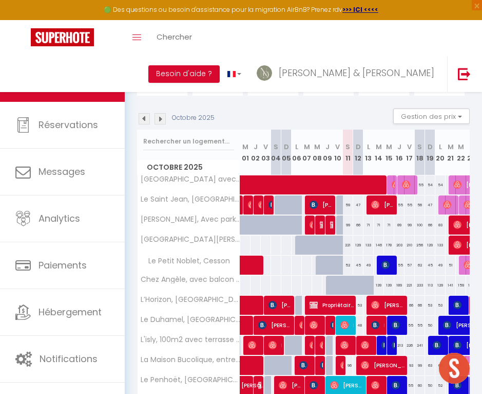
scroll to position [59, 0]
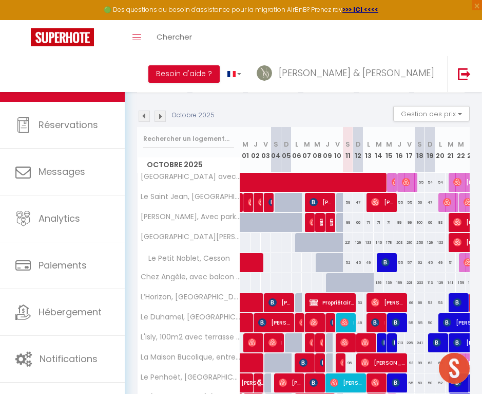
click at [347, 349] on span "[PERSON_NAME]" at bounding box center [348, 342] width 14 height 20
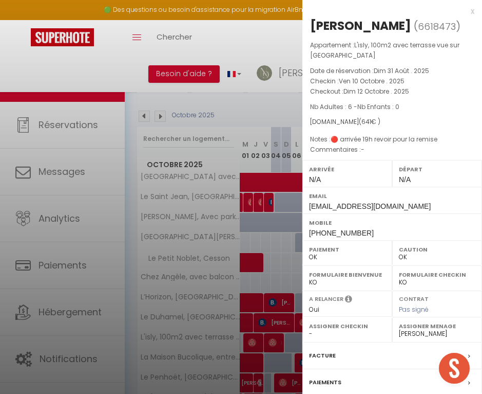
click at [321, 353] on label "Facture" at bounding box center [322, 355] width 27 height 11
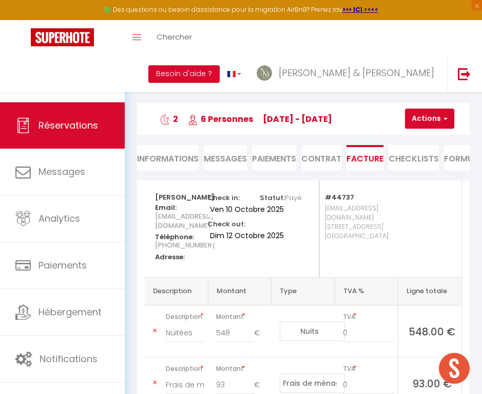
click at [168, 73] on link "Retourner vers" at bounding box center [303, 77] width 333 height 18
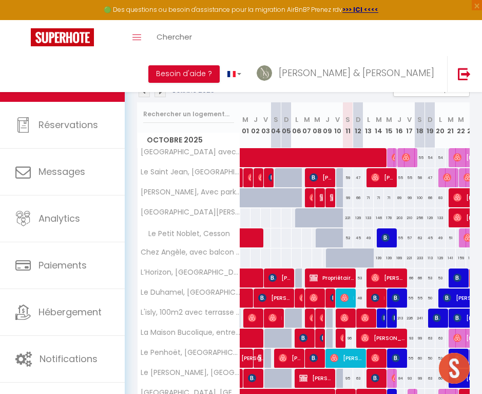
scroll to position [86, 0]
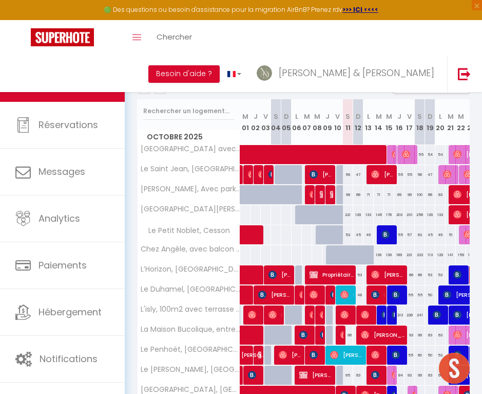
click at [382, 318] on img at bounding box center [386, 314] width 8 height 8
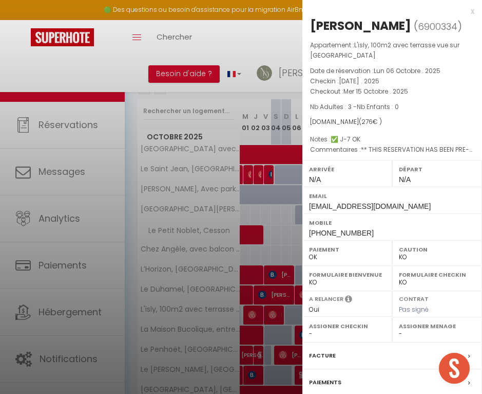
click at [322, 352] on label "Facture" at bounding box center [322, 355] width 27 height 11
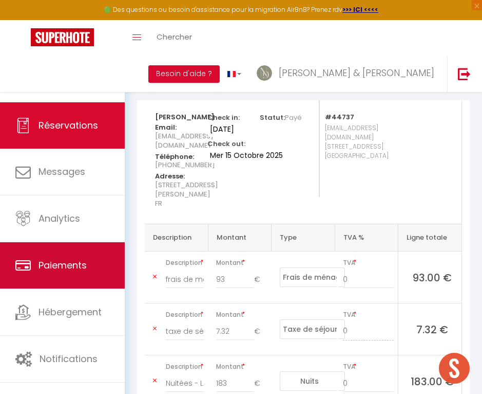
scroll to position [160, 0]
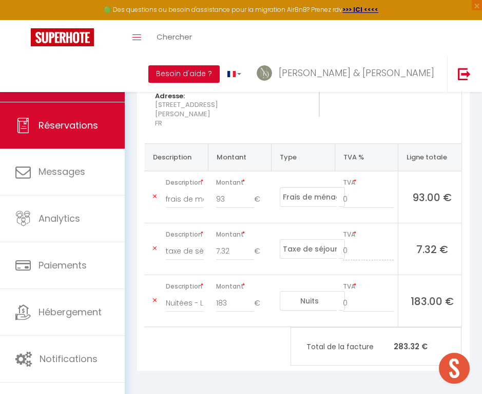
click at [80, 92] on link "Calendriers" at bounding box center [62, 78] width 125 height 46
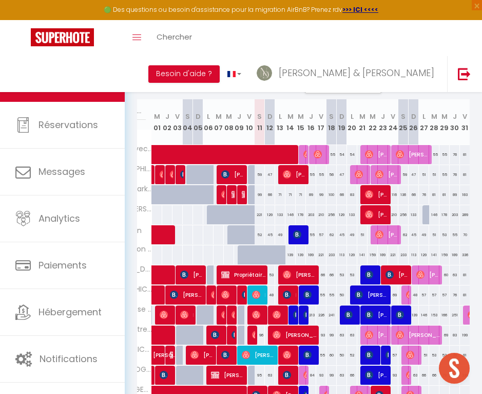
scroll to position [0, 103]
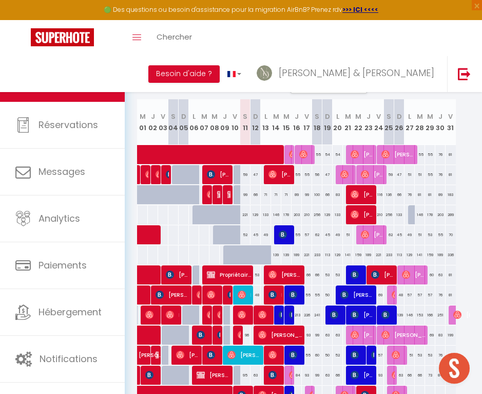
click at [292, 318] on img at bounding box center [293, 314] width 8 height 8
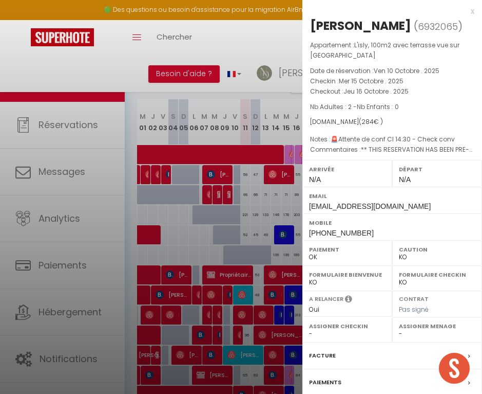
click at [322, 353] on label "Facture" at bounding box center [322, 355] width 27 height 11
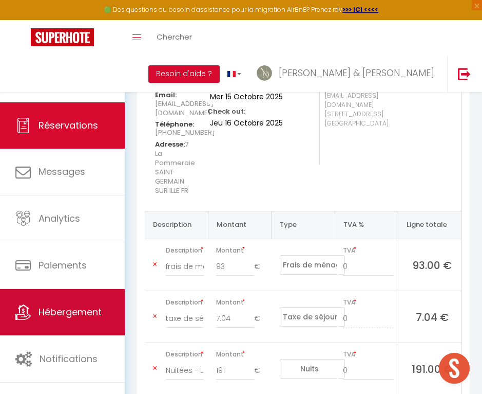
scroll to position [116, 0]
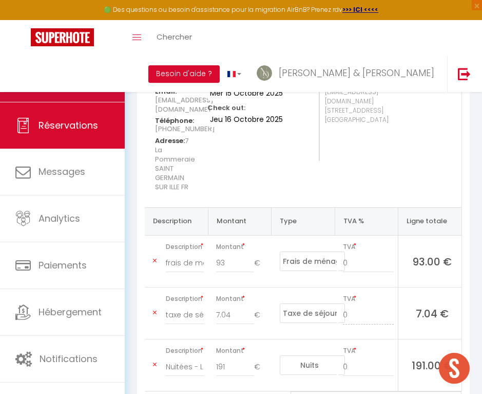
click at [82, 70] on link "Calendriers" at bounding box center [62, 78] width 125 height 46
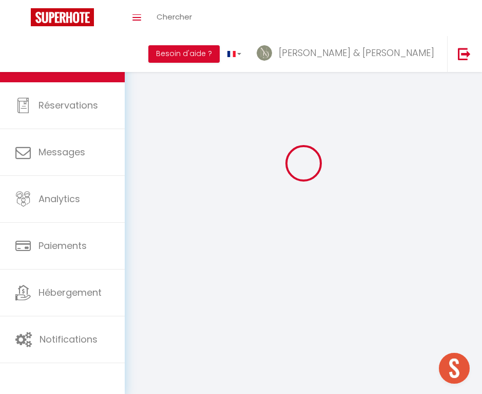
click at [82, 70] on link "Calendriers" at bounding box center [62, 59] width 125 height 46
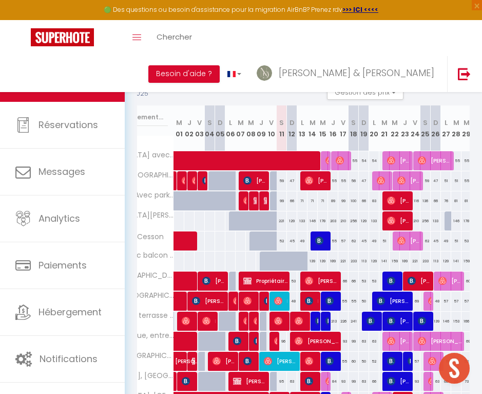
scroll to position [0, 69]
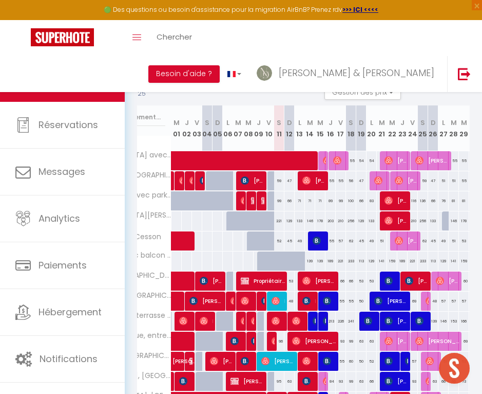
click at [295, 320] on img at bounding box center [296, 321] width 8 height 8
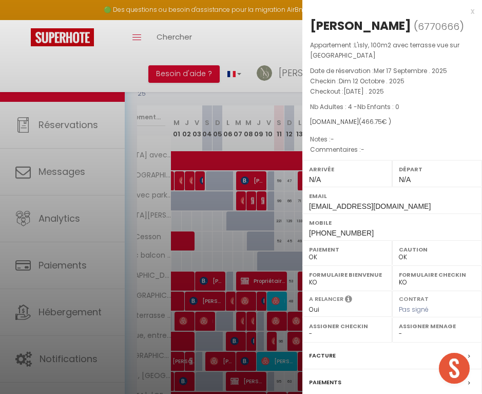
click at [318, 350] on label "Facture" at bounding box center [322, 355] width 27 height 11
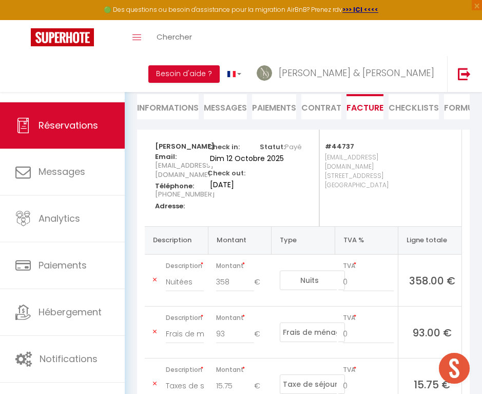
scroll to position [78, 0]
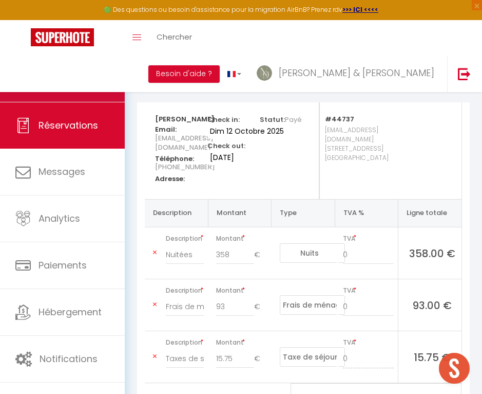
click at [89, 90] on link "Calendriers" at bounding box center [62, 78] width 125 height 46
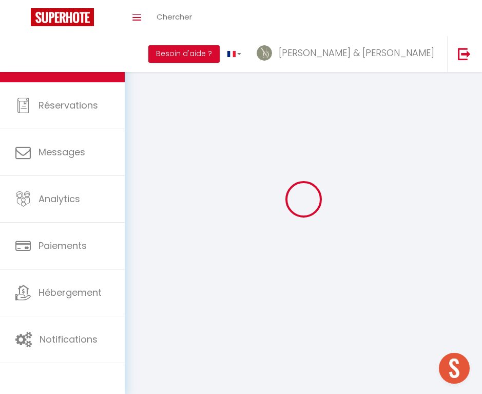
click at [89, 90] on link "Réservations" at bounding box center [62, 105] width 125 height 46
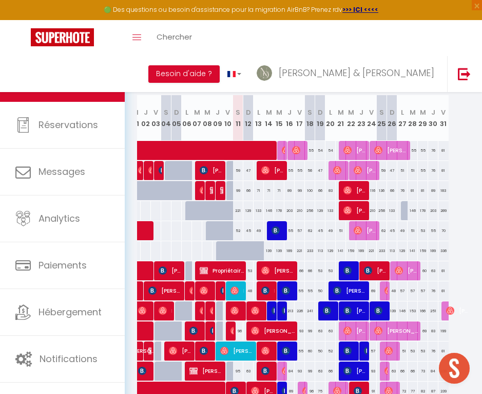
scroll to position [0, 110]
click at [326, 312] on img at bounding box center [327, 310] width 8 height 8
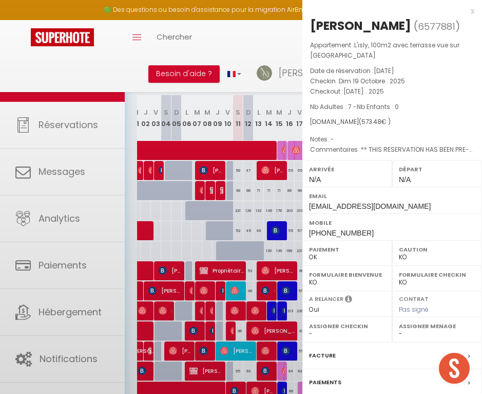
click at [326, 312] on body "🟢 Des questions ou besoin d'assistance pour la migration AirBnB? Prenez rdv >>>…" at bounding box center [241, 287] width 482 height 644
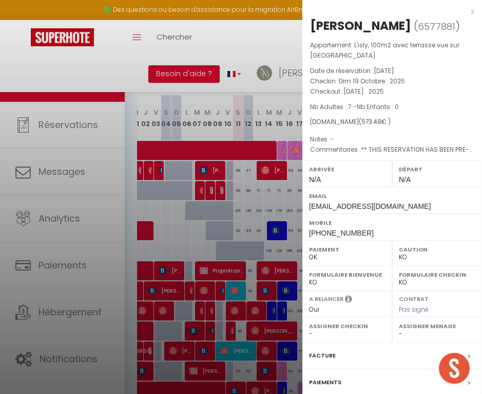
click at [322, 356] on label "Facture" at bounding box center [322, 355] width 27 height 11
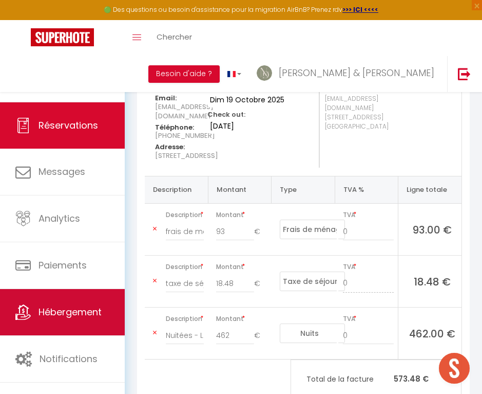
scroll to position [110, 0]
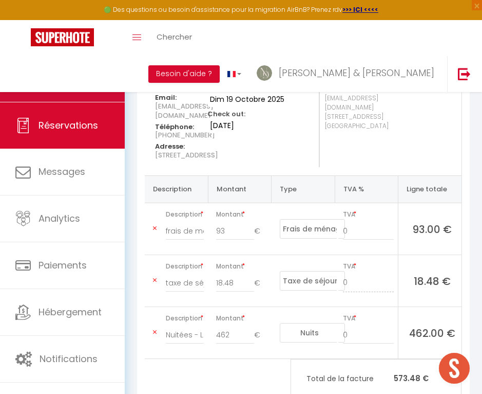
click at [94, 87] on link "Calendriers" at bounding box center [62, 78] width 125 height 46
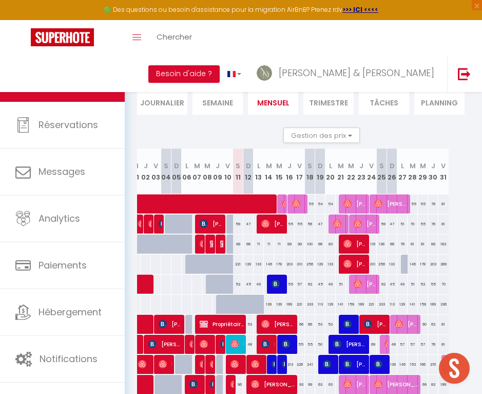
scroll to position [0, 110]
click at [360, 367] on span "[PERSON_NAME]" at bounding box center [356, 364] width 24 height 20
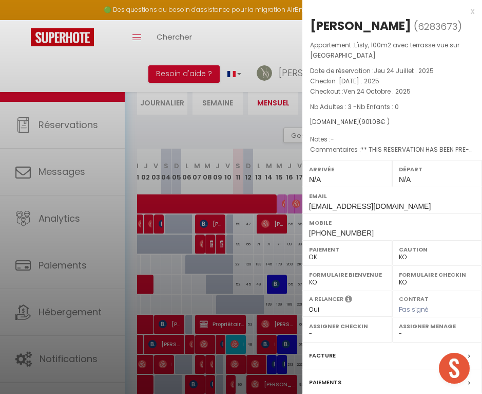
click at [315, 350] on label "Facture" at bounding box center [322, 355] width 27 height 11
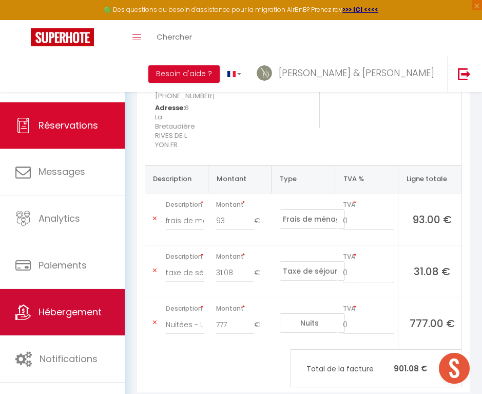
scroll to position [148, 0]
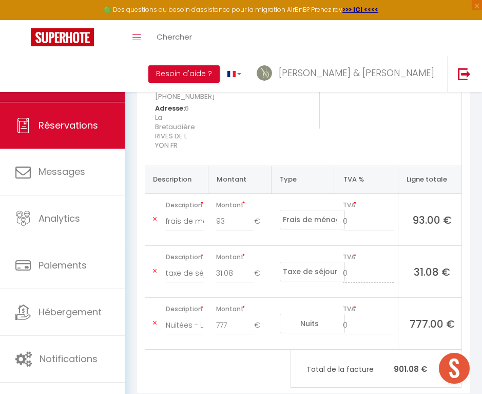
click at [94, 71] on link "Calendriers" at bounding box center [62, 78] width 125 height 46
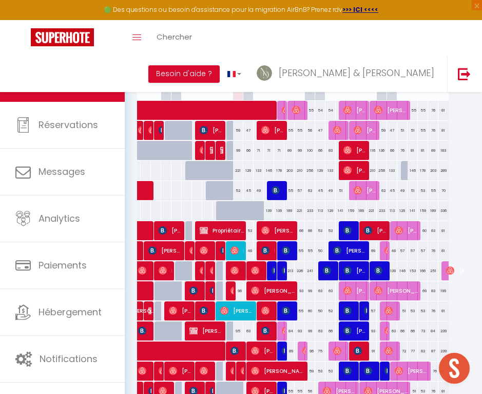
scroll to position [0, 110]
click at [380, 269] on img at bounding box center [379, 270] width 8 height 8
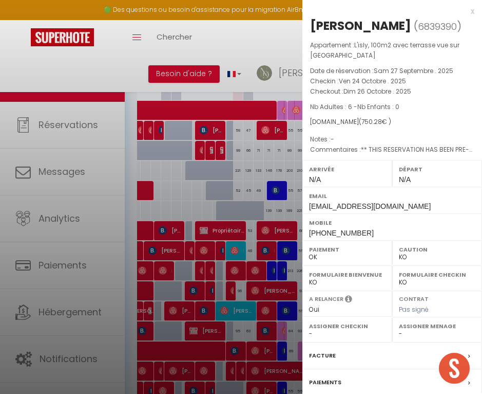
click at [323, 351] on label "Facture" at bounding box center [322, 355] width 27 height 11
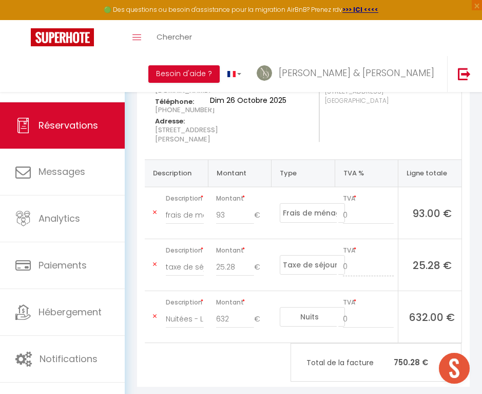
scroll to position [137, 0]
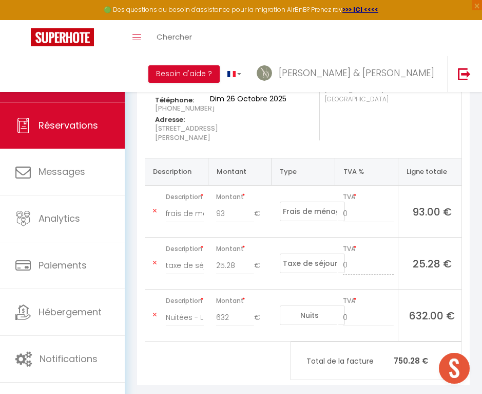
click at [92, 84] on link "Calendriers" at bounding box center [62, 78] width 125 height 46
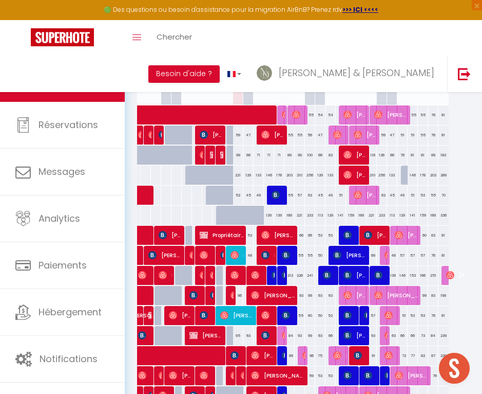
scroll to position [141, 0]
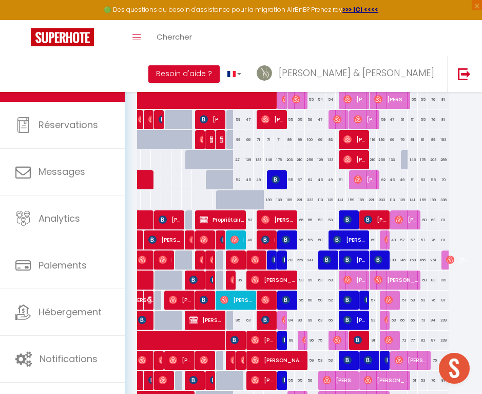
click at [447, 257] on img at bounding box center [451, 259] width 8 height 8
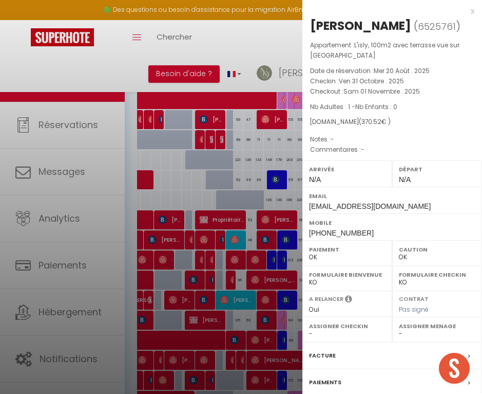
click at [325, 352] on label "Facture" at bounding box center [322, 355] width 27 height 11
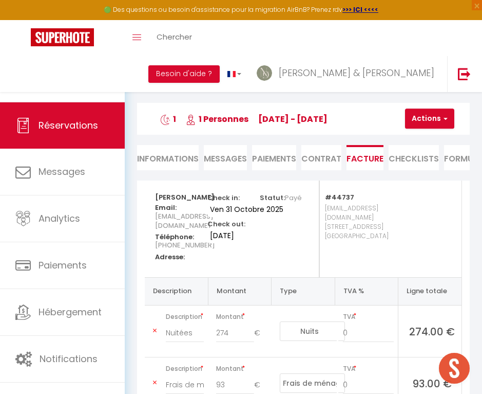
scroll to position [26, 0]
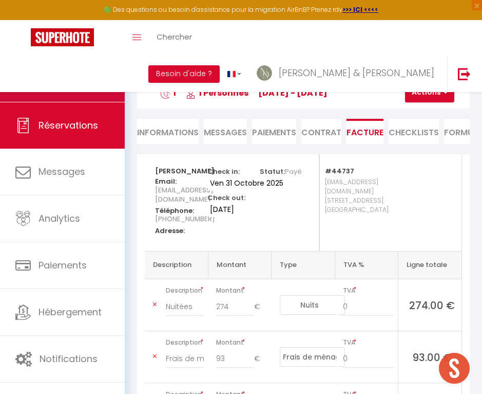
click at [65, 73] on span "Calendriers" at bounding box center [65, 78] width 53 height 13
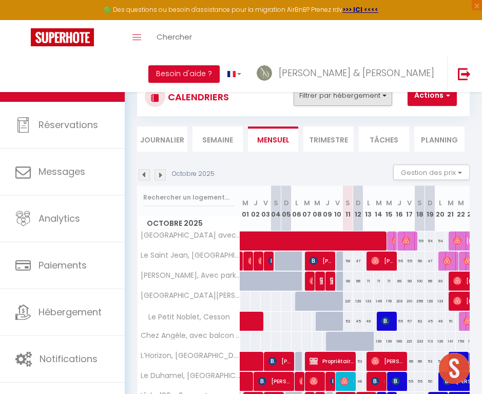
click at [357, 94] on button "Filtrer par hébergement" at bounding box center [343, 95] width 99 height 21
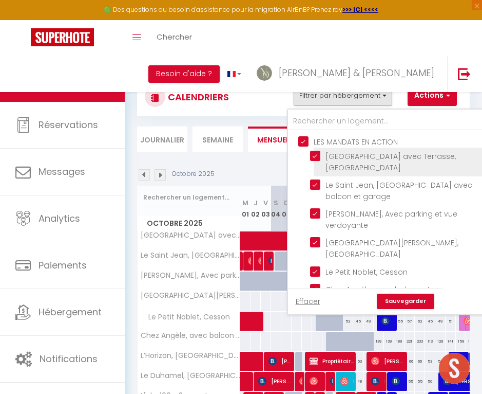
click at [317, 155] on input "[GEOGRAPHIC_DATA] avec Terrasse, [GEOGRAPHIC_DATA]" at bounding box center [396, 156] width 173 height 10
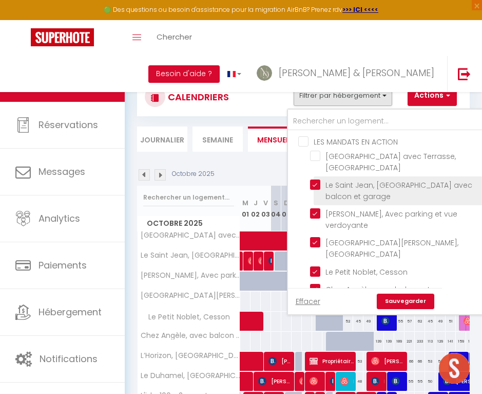
click at [317, 187] on input "Le Saint Jean, [GEOGRAPHIC_DATA] avec balcon et garage" at bounding box center [396, 184] width 173 height 10
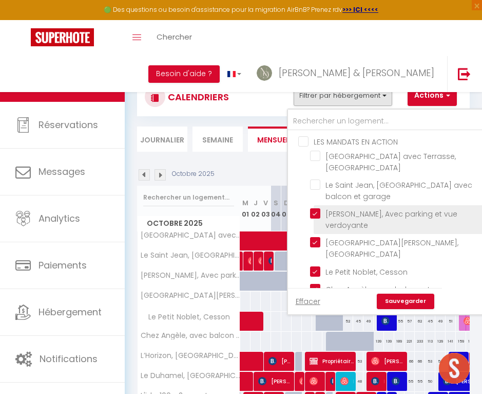
click at [315, 214] on input "[PERSON_NAME], Avec parking et vue verdoyante" at bounding box center [396, 213] width 173 height 10
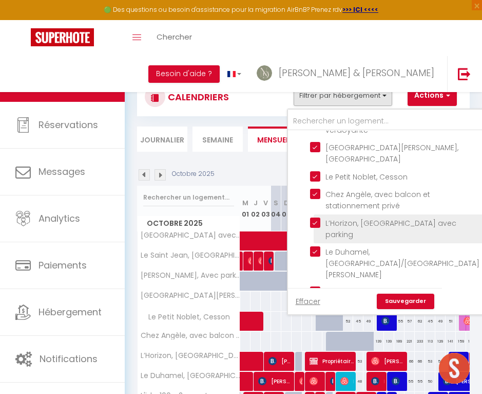
scroll to position [126, 0]
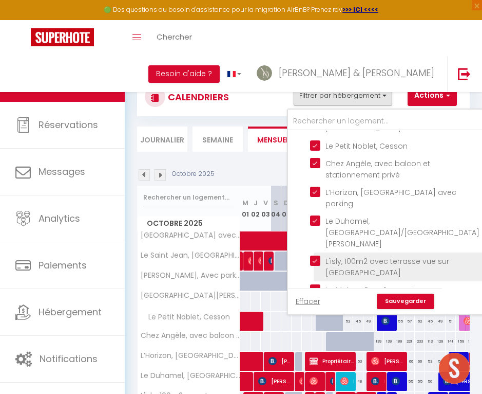
click at [316, 255] on input "L'isly, 100m2 avec terrasse vue sur [GEOGRAPHIC_DATA]" at bounding box center [396, 260] width 173 height 10
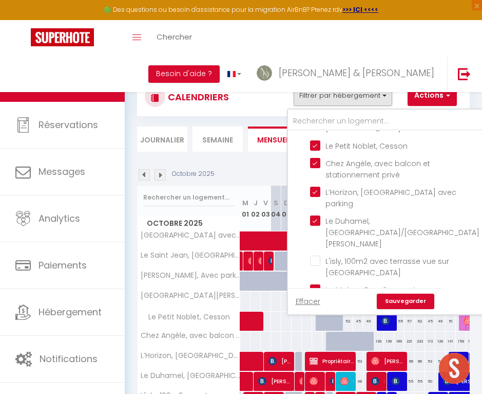
click at [396, 305] on link "Sauvegarder" at bounding box center [406, 300] width 58 height 15
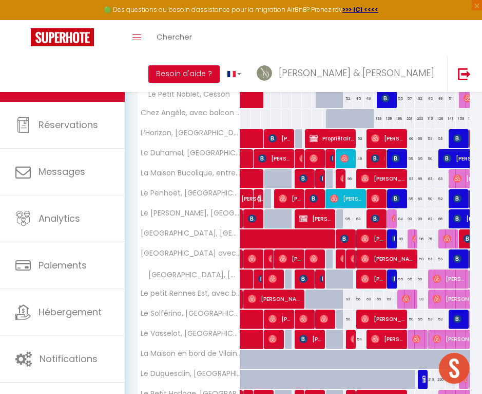
scroll to position [0, 0]
click at [266, 299] on span "[PERSON_NAME]" at bounding box center [275, 299] width 55 height 20
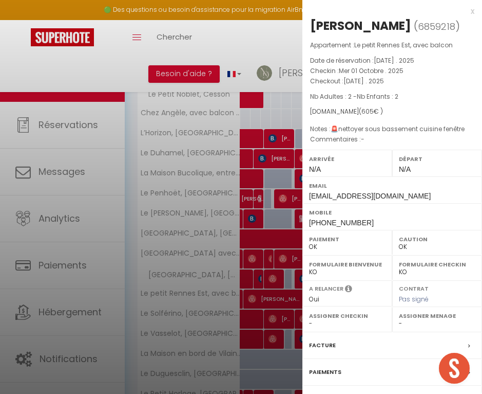
click at [317, 342] on label "Facture" at bounding box center [322, 345] width 27 height 11
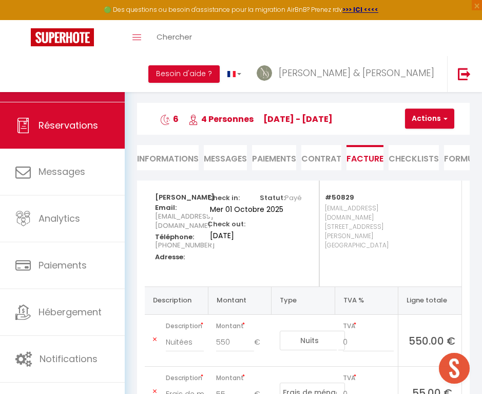
click at [110, 76] on link "Calendriers" at bounding box center [62, 78] width 125 height 46
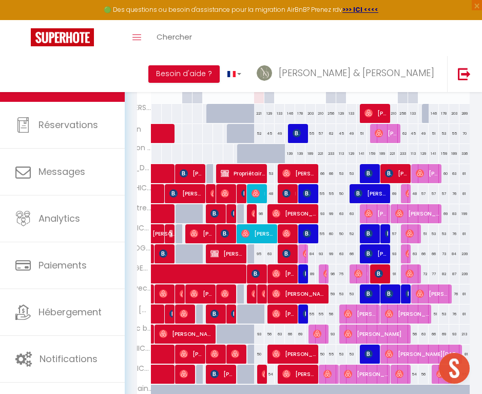
scroll to position [0, 89]
click at [317, 334] on img at bounding box center [317, 333] width 8 height 8
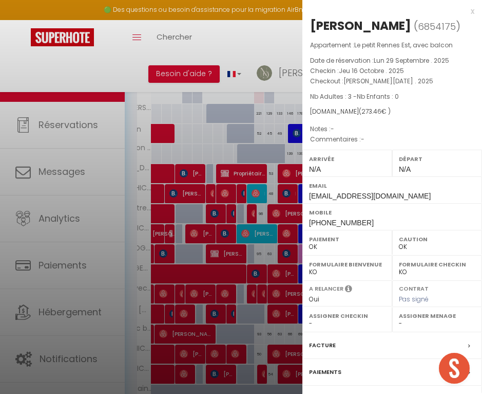
click at [326, 350] on label "Facture" at bounding box center [322, 345] width 27 height 11
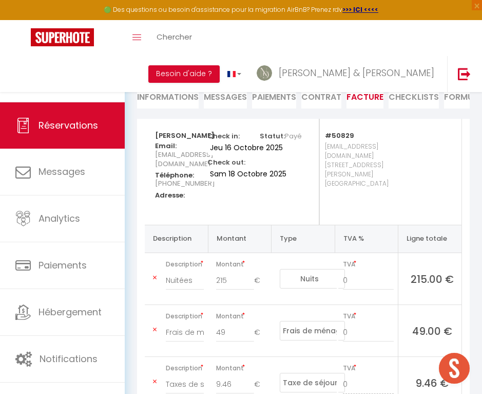
scroll to position [64, 0]
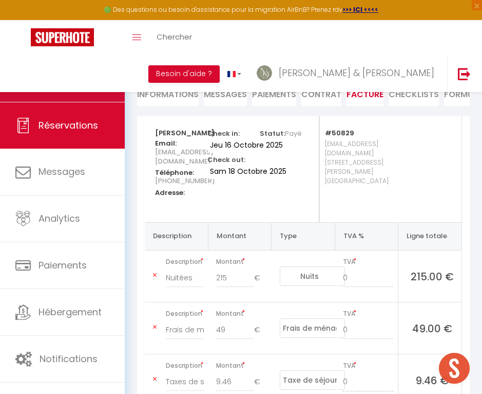
click at [103, 77] on link "Calendriers" at bounding box center [62, 78] width 125 height 46
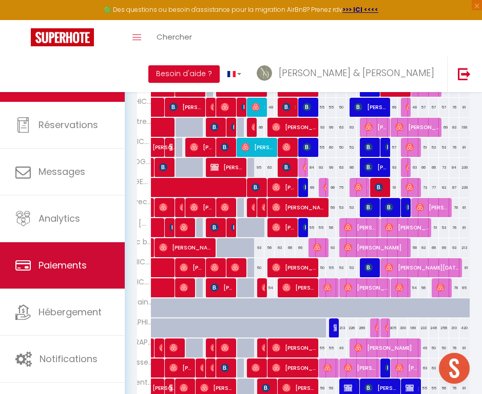
scroll to position [0, 89]
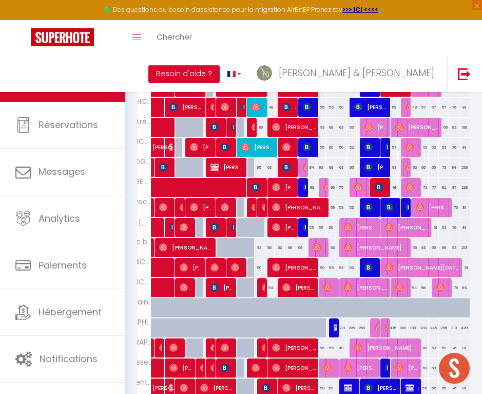
click at [355, 248] on span "[PERSON_NAME]" at bounding box center [376, 247] width 65 height 20
click at [355, 248] on body "🟢 Des questions ou besoin d'assistance pour la migration AirBnB? Prenez rdv >>>…" at bounding box center [241, 164] width 482 height 644
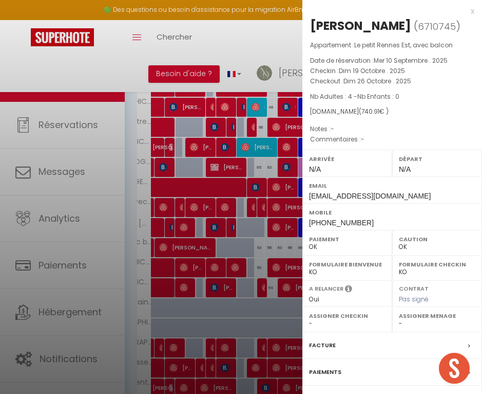
click at [320, 350] on label "Facture" at bounding box center [322, 345] width 27 height 11
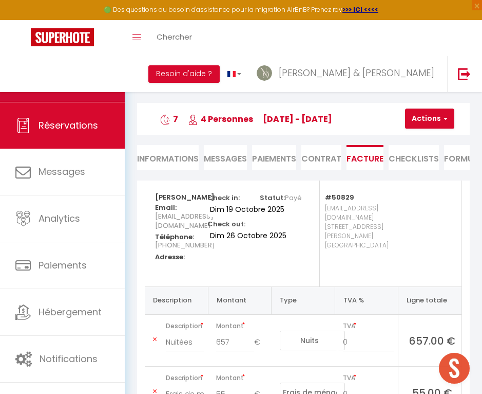
click at [72, 98] on link "Calendriers" at bounding box center [62, 78] width 125 height 46
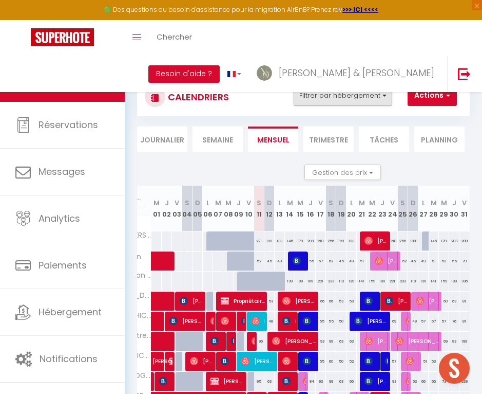
click at [343, 96] on button "Filtrer par hébergement" at bounding box center [343, 95] width 99 height 21
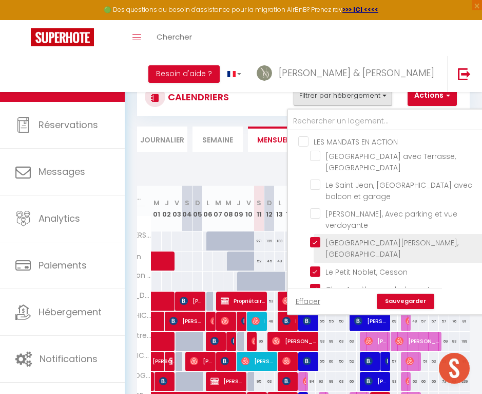
click at [313, 241] on input "[GEOGRAPHIC_DATA][PERSON_NAME], [GEOGRAPHIC_DATA]" at bounding box center [396, 242] width 173 height 10
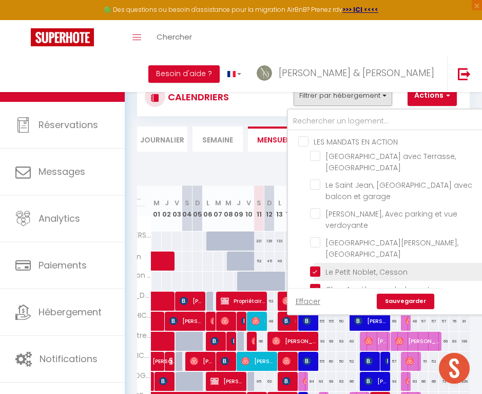
click at [317, 267] on input "Le Petit Noblet, Cesson" at bounding box center [396, 271] width 173 height 10
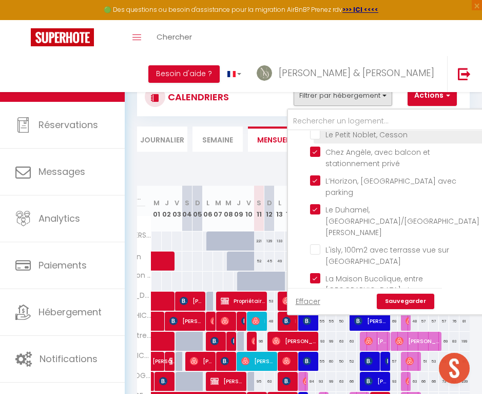
scroll to position [156, 0]
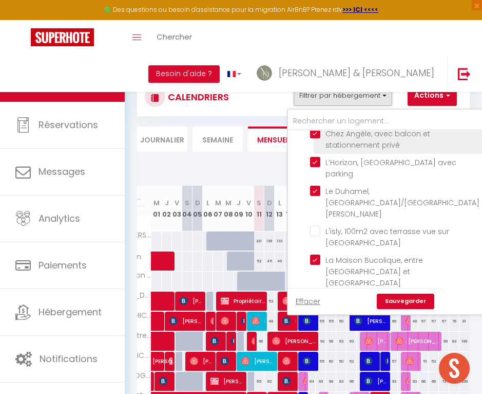
click at [321, 135] on input "Chez Angèle, avec balcon et stationnement privé" at bounding box center [396, 133] width 173 height 10
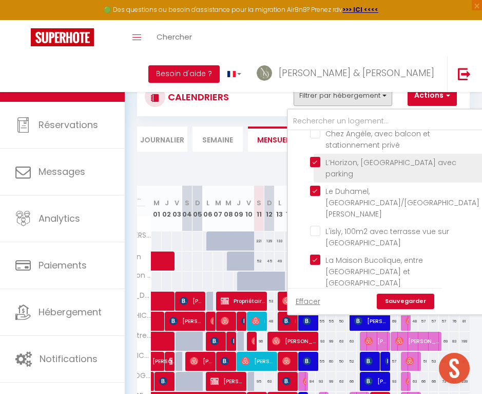
click at [315, 162] on input "L’Horizon, [GEOGRAPHIC_DATA] avec parking" at bounding box center [396, 162] width 173 height 10
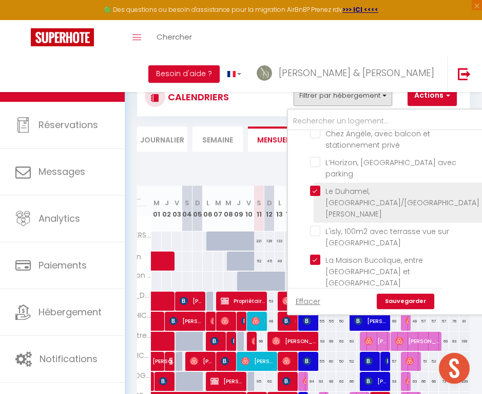
click at [317, 190] on input "Le Duhamel, [GEOGRAPHIC_DATA]/[GEOGRAPHIC_DATA][PERSON_NAME]" at bounding box center [396, 190] width 173 height 10
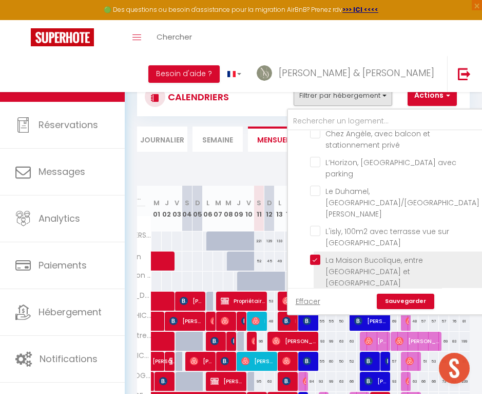
click at [319, 254] on input "La Maison Bucolique, entre [GEOGRAPHIC_DATA] et [GEOGRAPHIC_DATA]" at bounding box center [396, 259] width 173 height 10
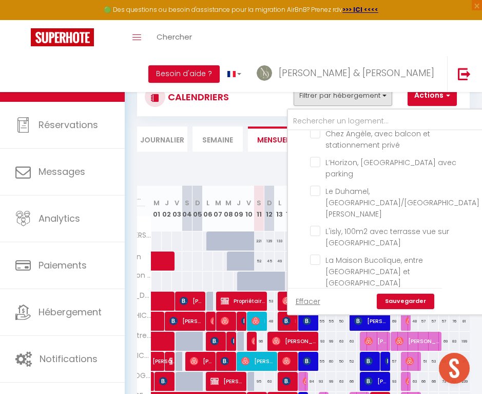
click at [403, 305] on link "Sauvegarder" at bounding box center [406, 300] width 58 height 15
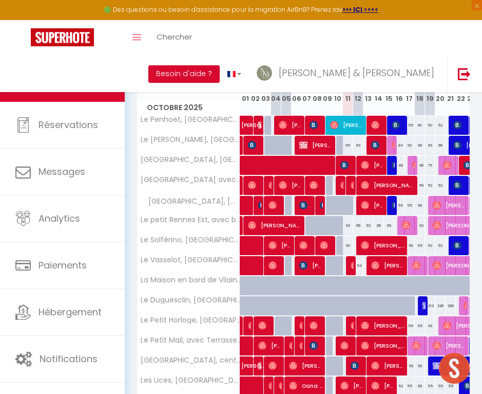
scroll to position [183, 0]
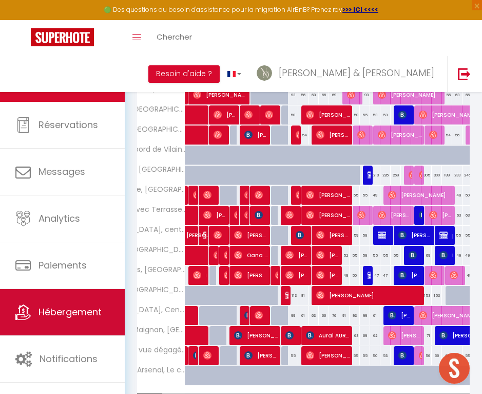
scroll to position [250, 0]
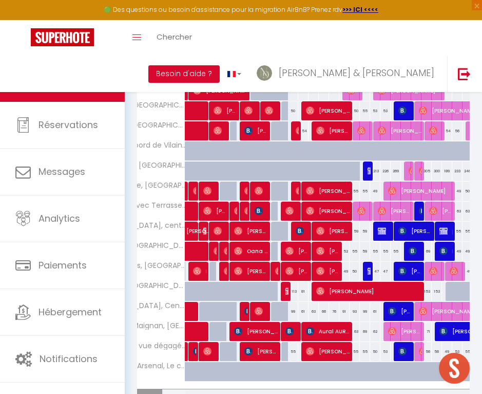
click at [248, 328] on span "[PERSON_NAME]" at bounding box center [256, 331] width 45 height 20
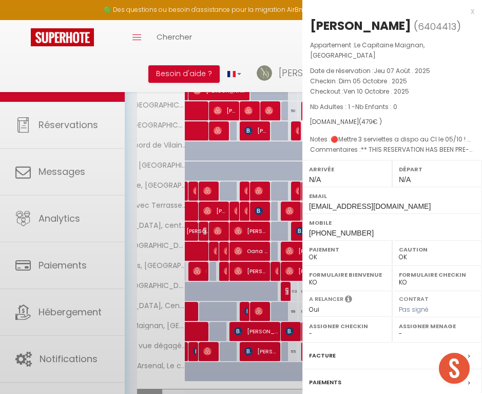
click at [248, 328] on div at bounding box center [241, 197] width 482 height 394
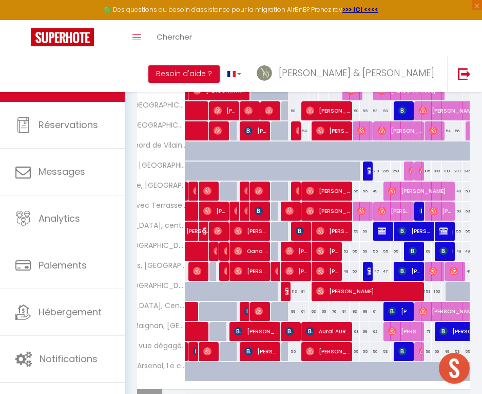
click at [259, 333] on span "[PERSON_NAME]" at bounding box center [256, 331] width 45 height 20
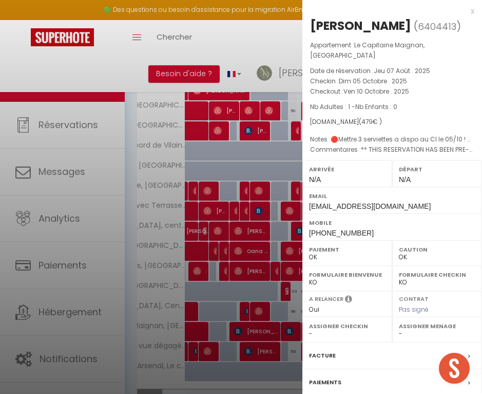
click at [328, 353] on label "Facture" at bounding box center [322, 355] width 27 height 11
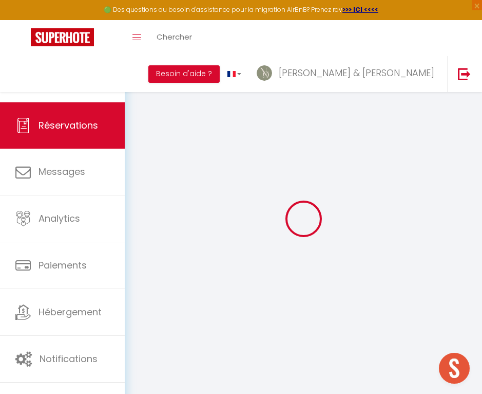
select select "cleaning"
select select "taxes"
select select
checkbox input "false"
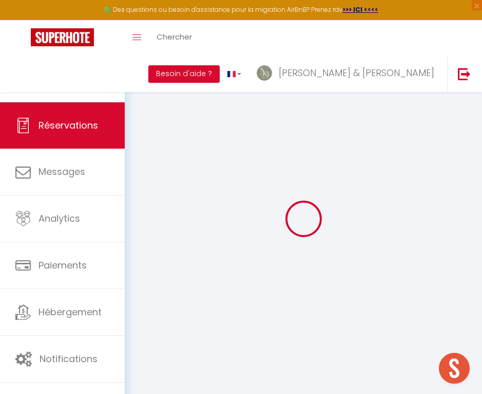
select select
checkbox input "false"
type textarea "** THIS RESERVATION HAS BEEN PRE-PAID ** Je voyage pour affaires et il est poss…"
type textarea "🔴Mettre 3 serviettes a dispo au CI le 05/10 ! Meme client du 05/10 au 17/10 - c…"
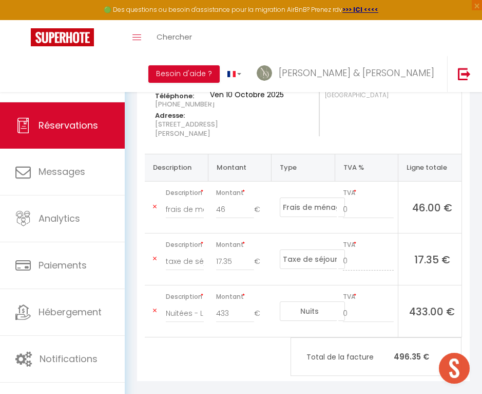
scroll to position [142, 0]
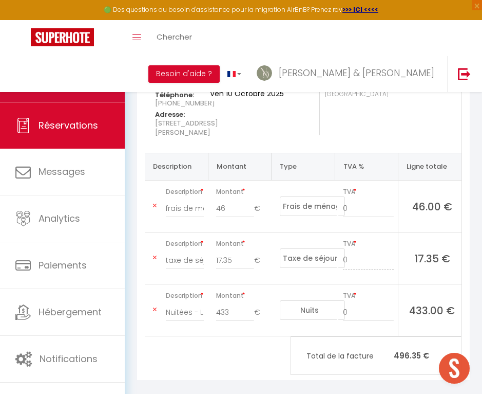
click at [85, 75] on span "Calendriers" at bounding box center [65, 78] width 53 height 13
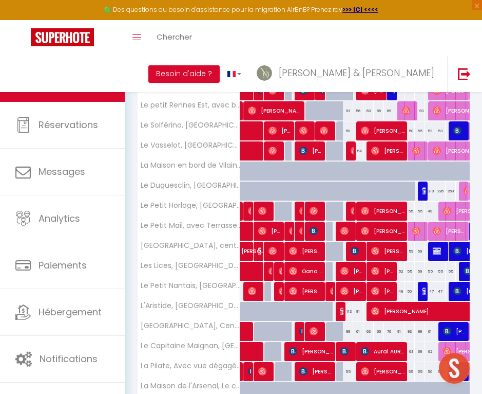
scroll to position [241, 0]
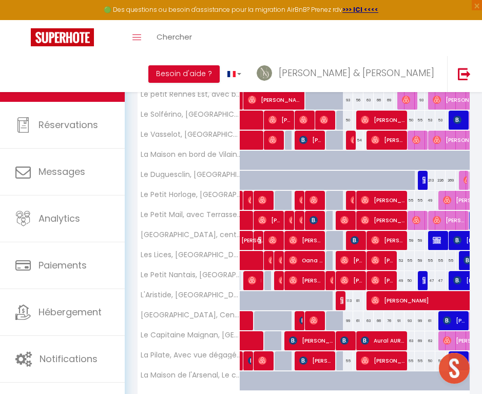
click at [351, 340] on span "[PERSON_NAME]" at bounding box center [348, 340] width 14 height 20
select select "OK"
select select "0"
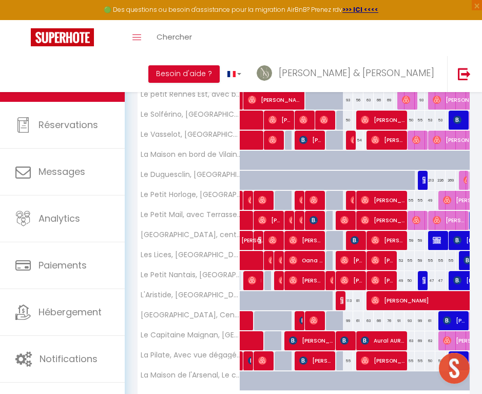
select select "1"
select select
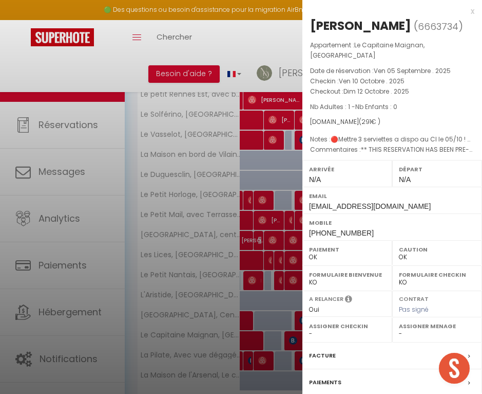
select select "34003"
click at [318, 350] on label "Facture" at bounding box center [322, 355] width 27 height 11
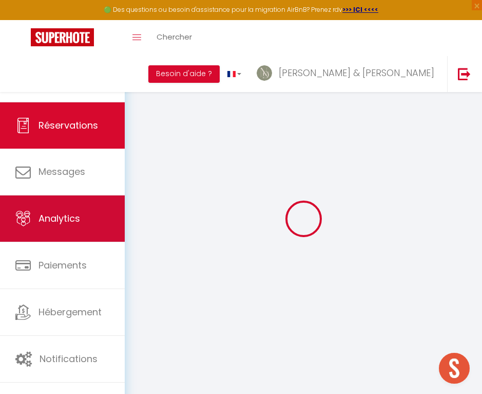
select select "cleaning"
select select "taxes"
select select
checkbox input "false"
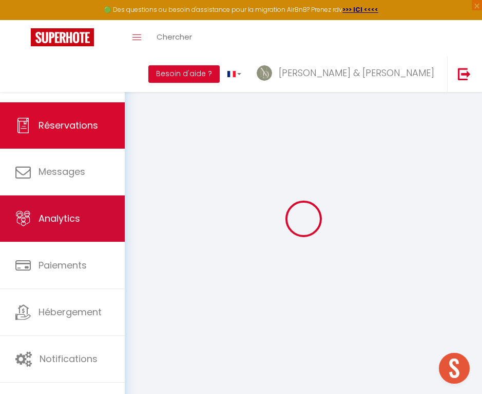
type textarea "** THIS RESERVATION HAS BEEN PRE-PAID ** BOOKING NOTE : Payment charge is EUR 4…"
type textarea "🔴Mettre 3 serviettes a dispo au CI le 05/10 ! Meme client du 05/10 au 17/10 - c…"
select select
checkbox input "false"
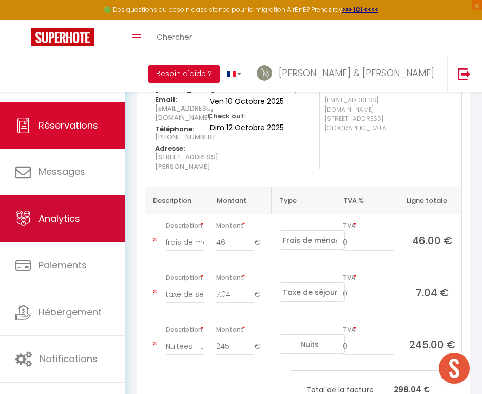
scroll to position [110, 0]
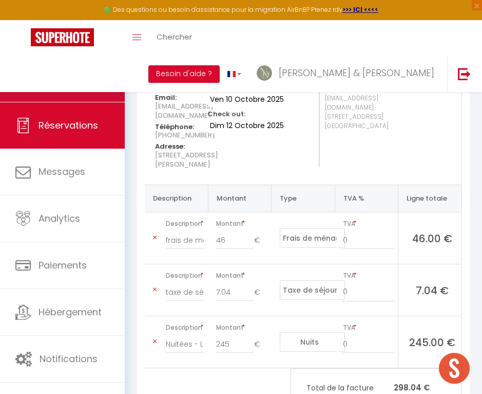
click at [107, 90] on link "Calendriers" at bounding box center [62, 78] width 125 height 46
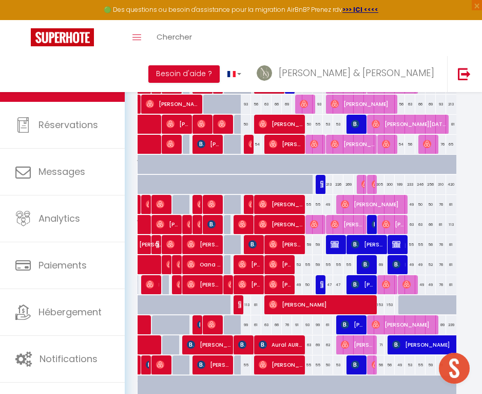
scroll to position [0, 108]
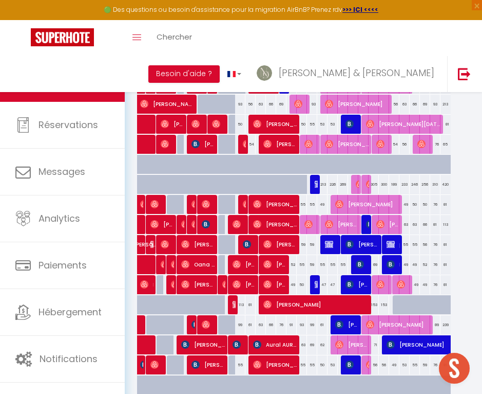
click at [282, 349] on span "Aural AURAL" at bounding box center [275, 344] width 45 height 20
select select "OK"
select select "KO"
select select "0"
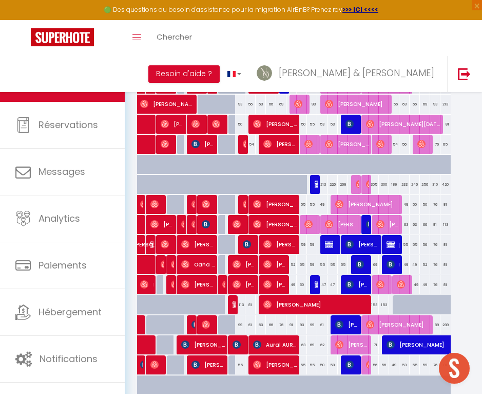
select select "1"
select select
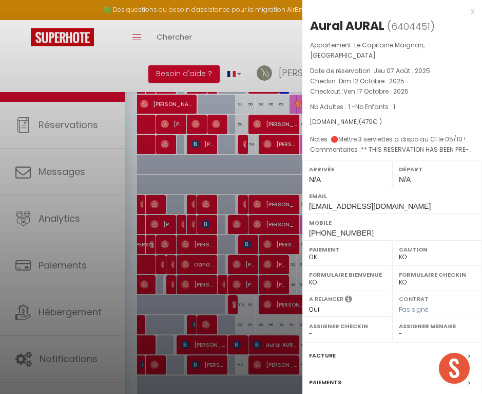
click at [325, 354] on label "Facture" at bounding box center [322, 355] width 27 height 11
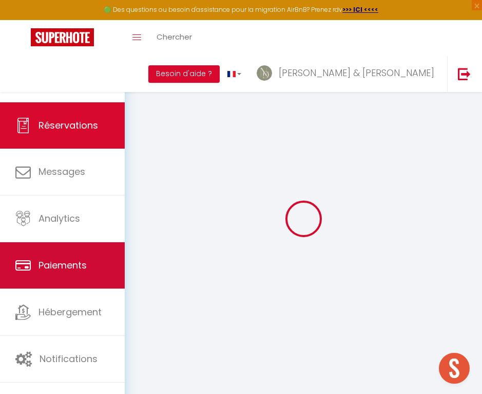
select select "cleaning"
select select "taxes"
select select
checkbox input "false"
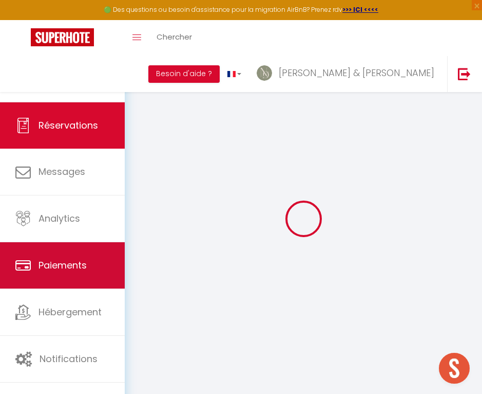
type textarea "** THIS RESERVATION HAS BEEN PRE-PAID ** BOOKING NOTE : Payment charge is EUR 6…"
type textarea "🔴Mettre 3 serviettes a dispo au CI le 05/10 ! Meme client du 05/10 au 17/10 - c…"
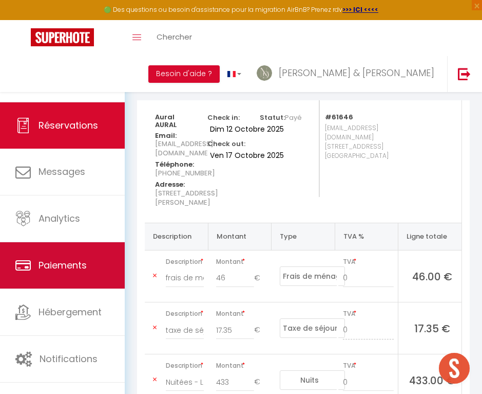
scroll to position [81, 0]
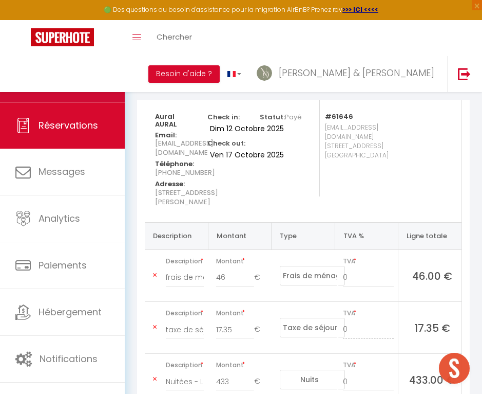
click at [99, 75] on link "Calendriers" at bounding box center [62, 78] width 125 height 46
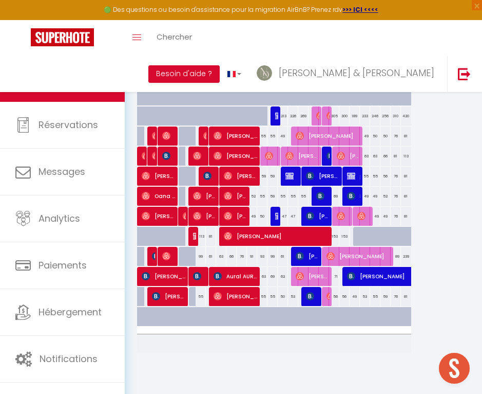
scroll to position [0, 149]
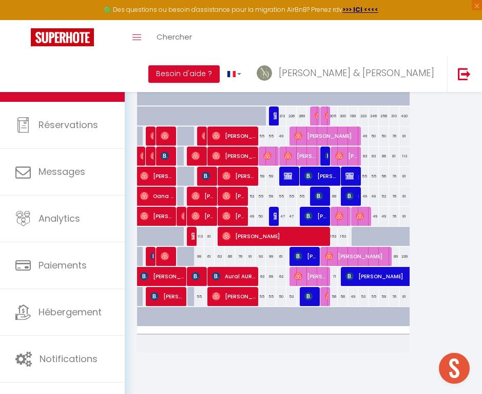
click at [306, 277] on span "[PERSON_NAME]" at bounding box center [311, 276] width 34 height 20
select select "OK"
select select "0"
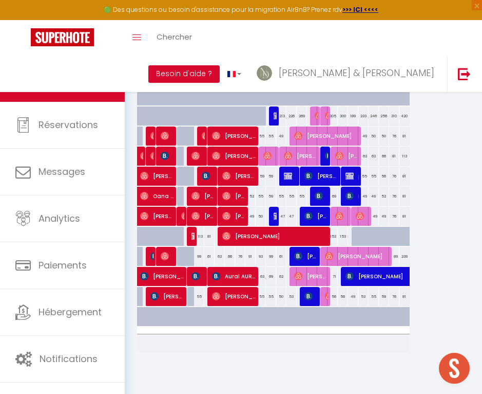
select select "1"
select select
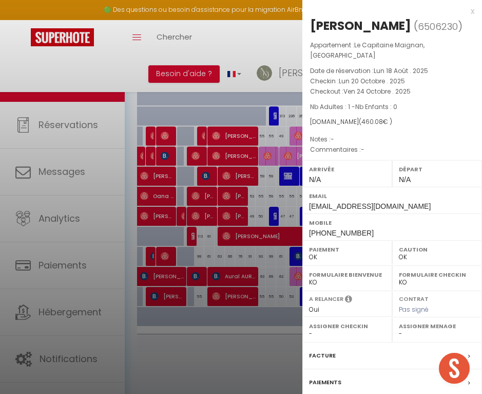
select select "52104"
click at [320, 353] on label "Facture" at bounding box center [322, 355] width 27 height 11
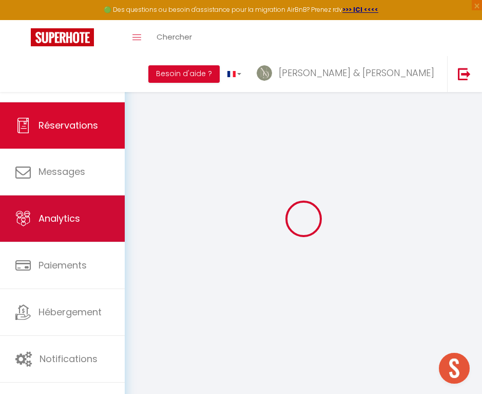
select select "cleaning"
select select "taxes"
select select
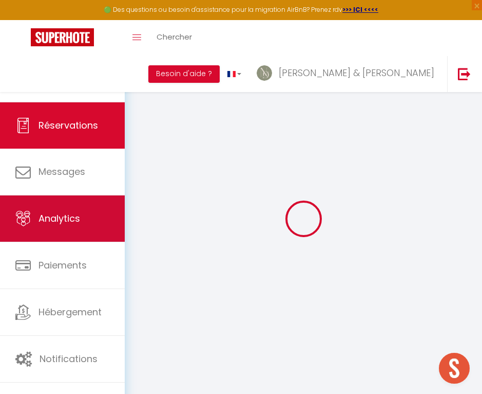
checkbox input "false"
select select
checkbox input "false"
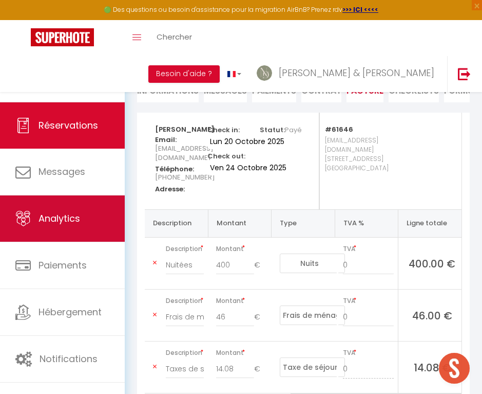
scroll to position [68, 0]
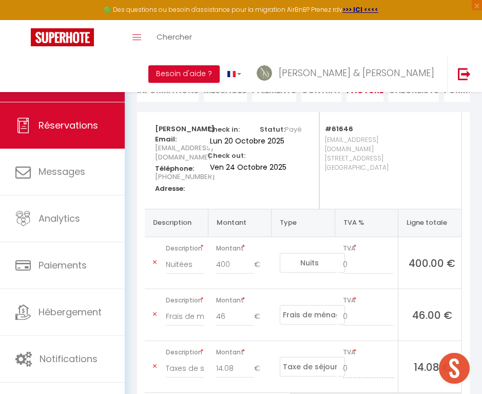
click at [92, 83] on link "Calendriers" at bounding box center [62, 78] width 125 height 46
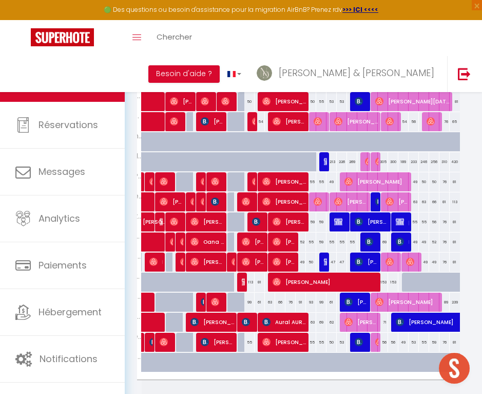
scroll to position [0, 119]
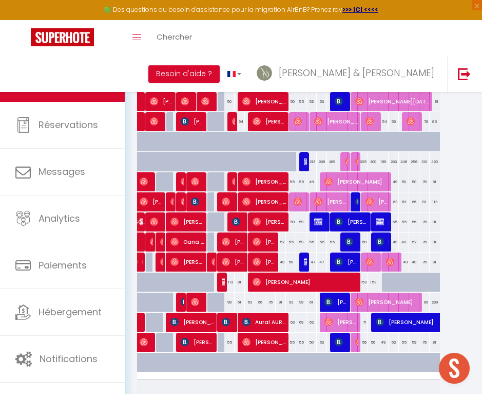
select select "OK"
select select "KO"
select select "0"
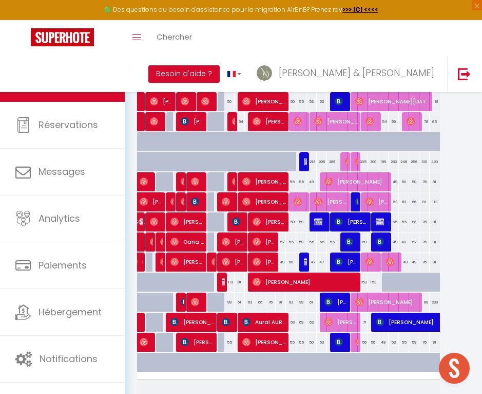
select select "1"
select select
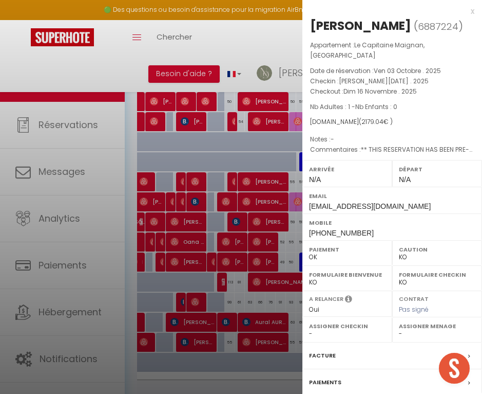
click at [324, 354] on label "Facture" at bounding box center [322, 355] width 27 height 11
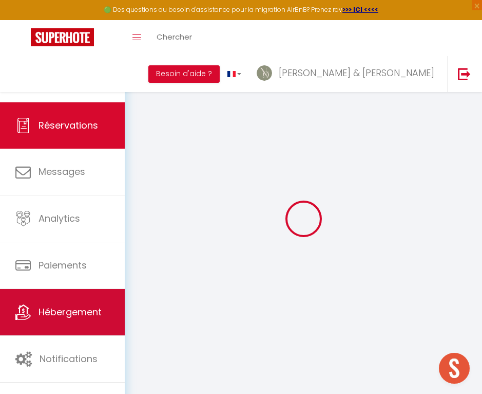
select select
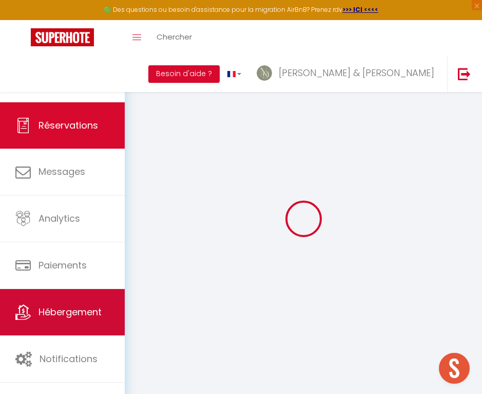
select select
checkbox input "false"
select select
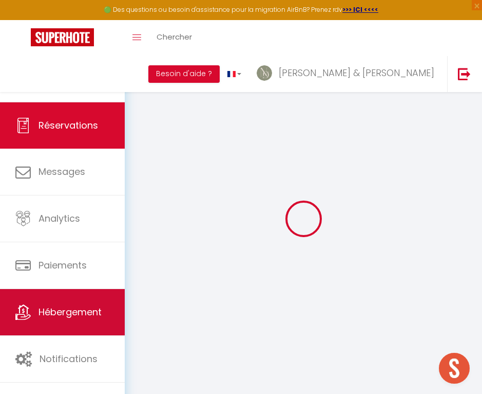
select select
checkbox input "false"
select select
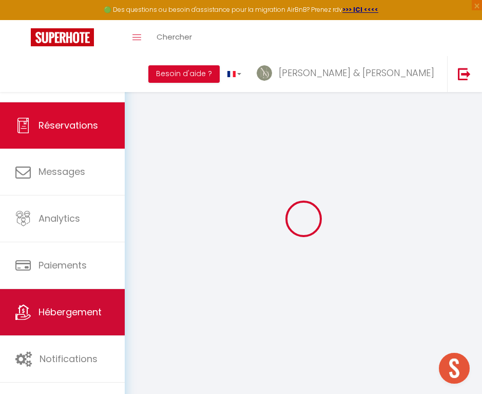
type input "ADAM"
type input "KMIN"
type input "akmin.804292@guest.booking.com"
type input "+48224927709"
type input "02-326"
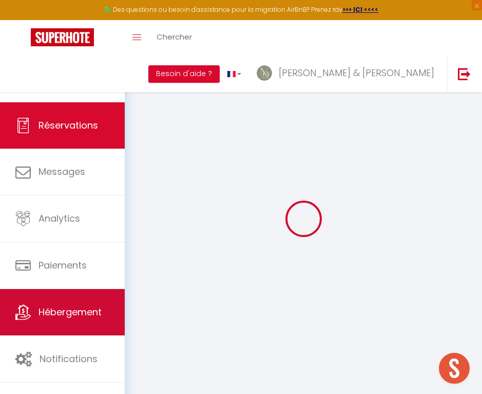
type input "Al. Jerozolimskie 160"
type input "Warszawa"
select select "PL"
type input "357.27"
type input "30.51"
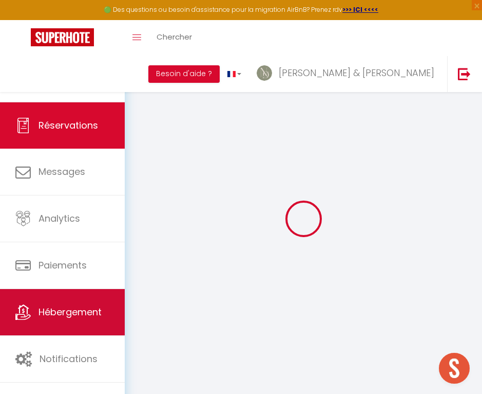
select select "61646"
select select "1"
select select
type input "1"
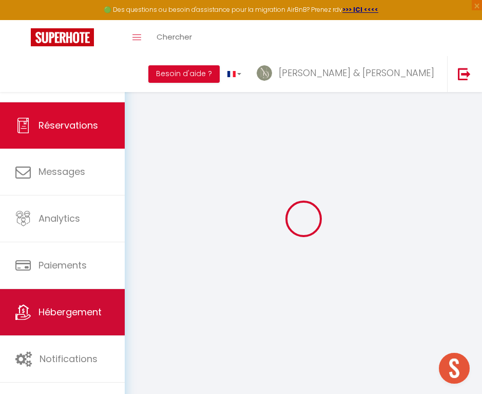
select select "12"
select select
type input "2055.6"
checkbox input "false"
type input "0"
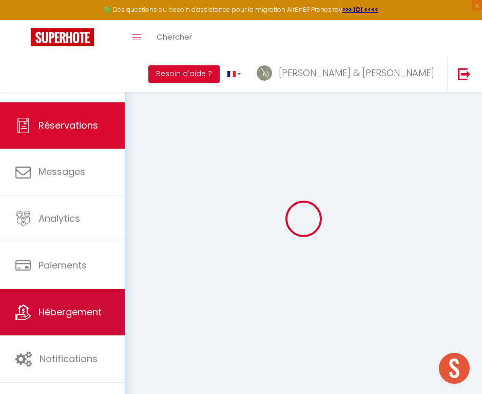
select select "2"
type input "46"
type input "0"
select select
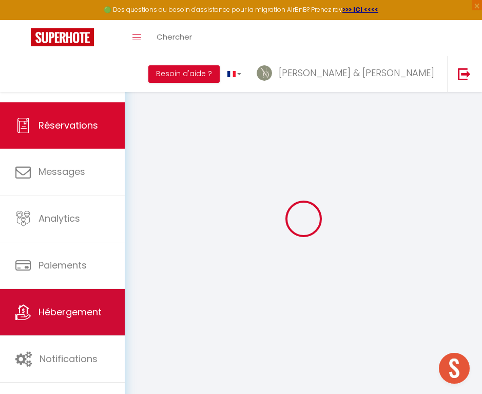
select select
select select "14"
checkbox input "false"
select select
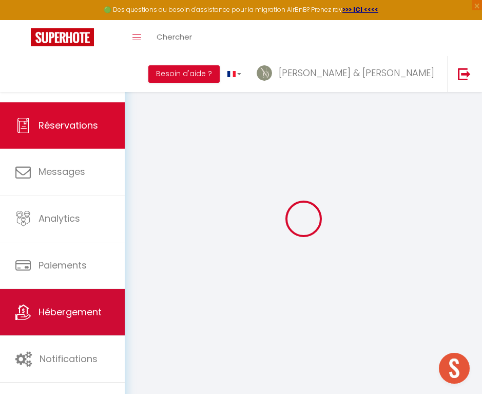
checkbox input "false"
select select
checkbox input "false"
type textarea "** THIS RESERVATION HAS BEEN PRE-PAID ** BOOKING NOTE : Payment charge is EUR 3…"
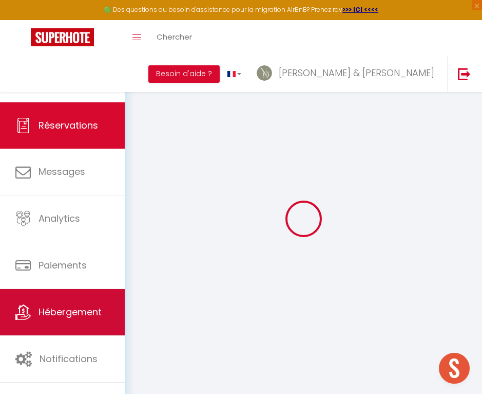
select select
checkbox input "false"
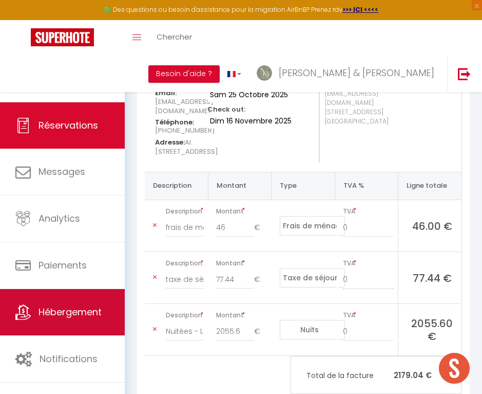
scroll to position [118, 0]
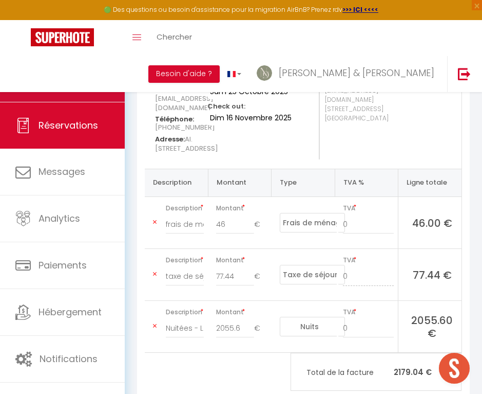
click at [61, 75] on span "Calendriers" at bounding box center [65, 78] width 53 height 13
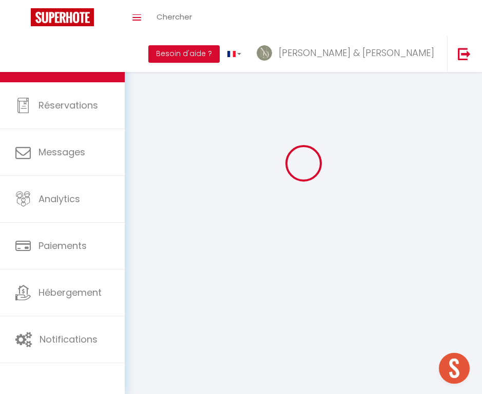
click at [61, 75] on link "Calendriers" at bounding box center [62, 59] width 125 height 46
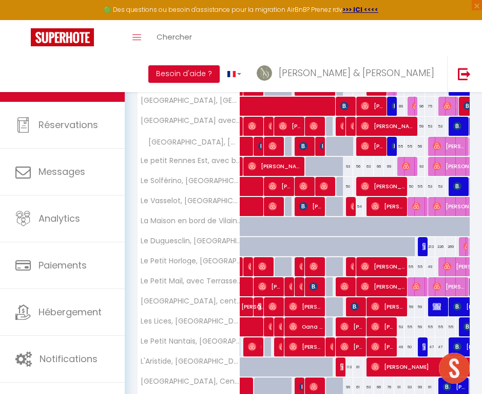
scroll to position [184, 0]
